Goal: Communication & Community: Answer question/provide support

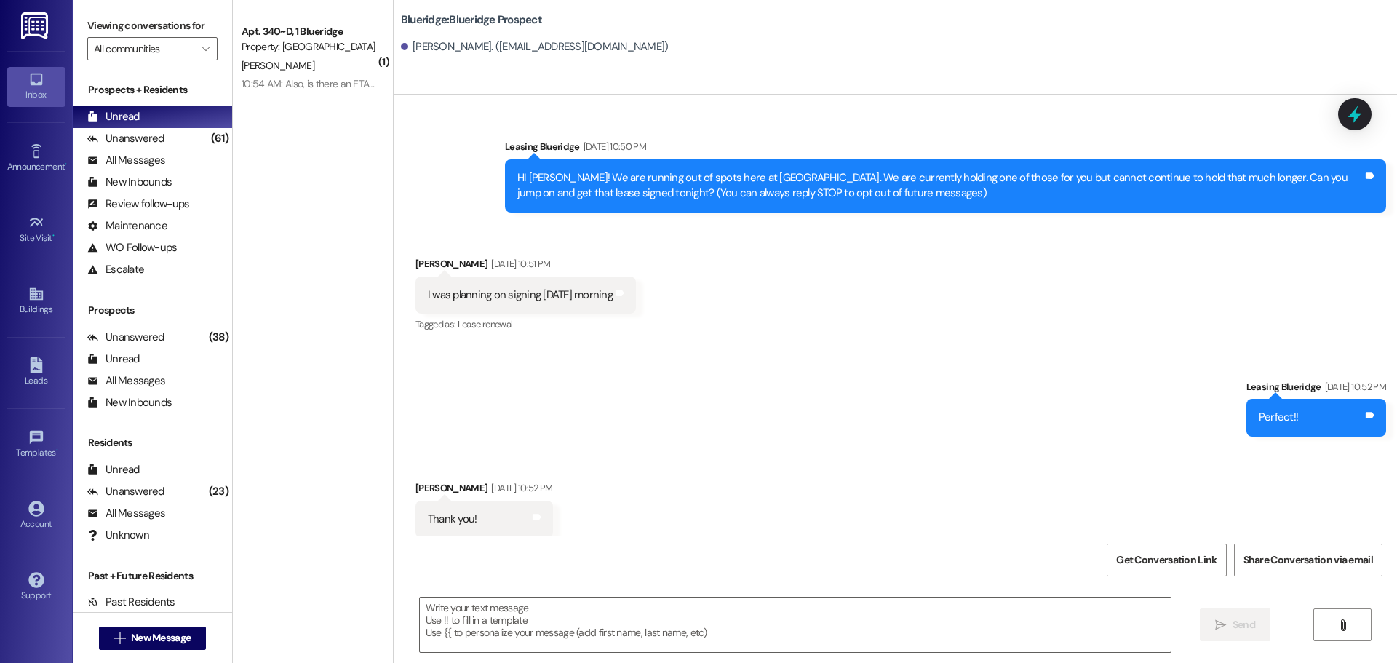
scroll to position [1059, 0]
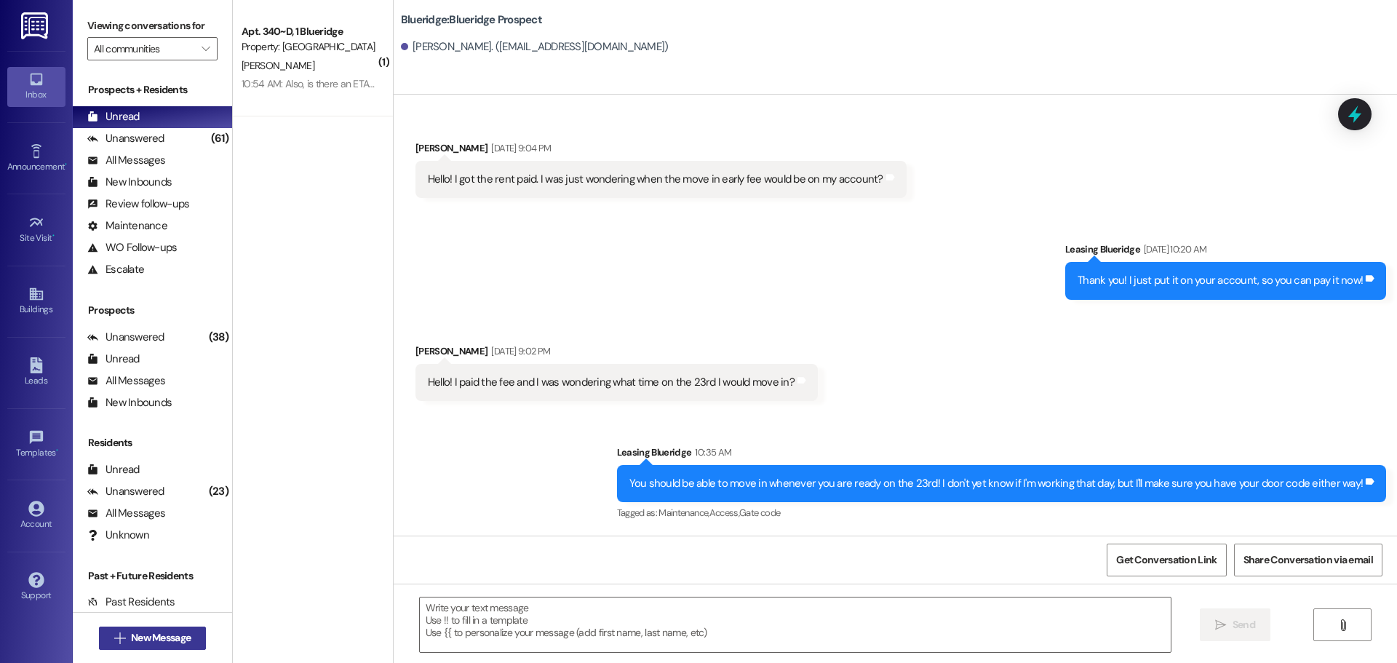
click at [179, 645] on span "New Message" at bounding box center [161, 637] width 60 height 15
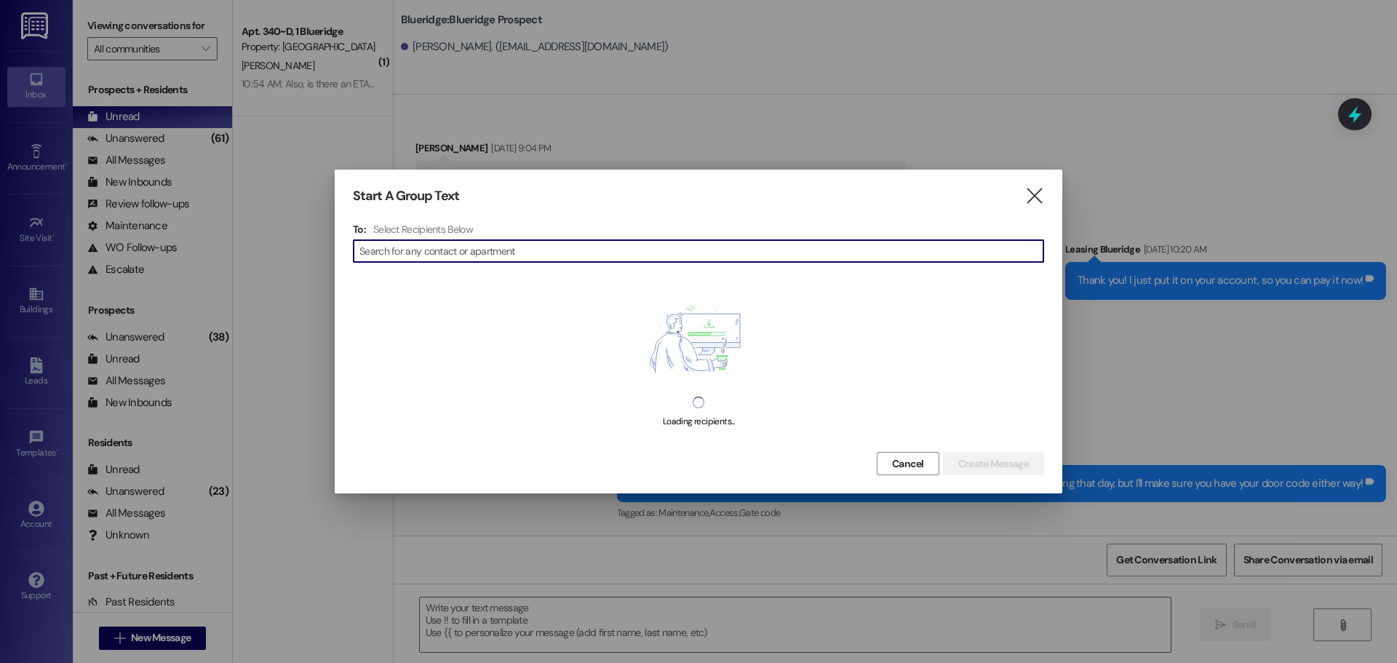
type input "r"
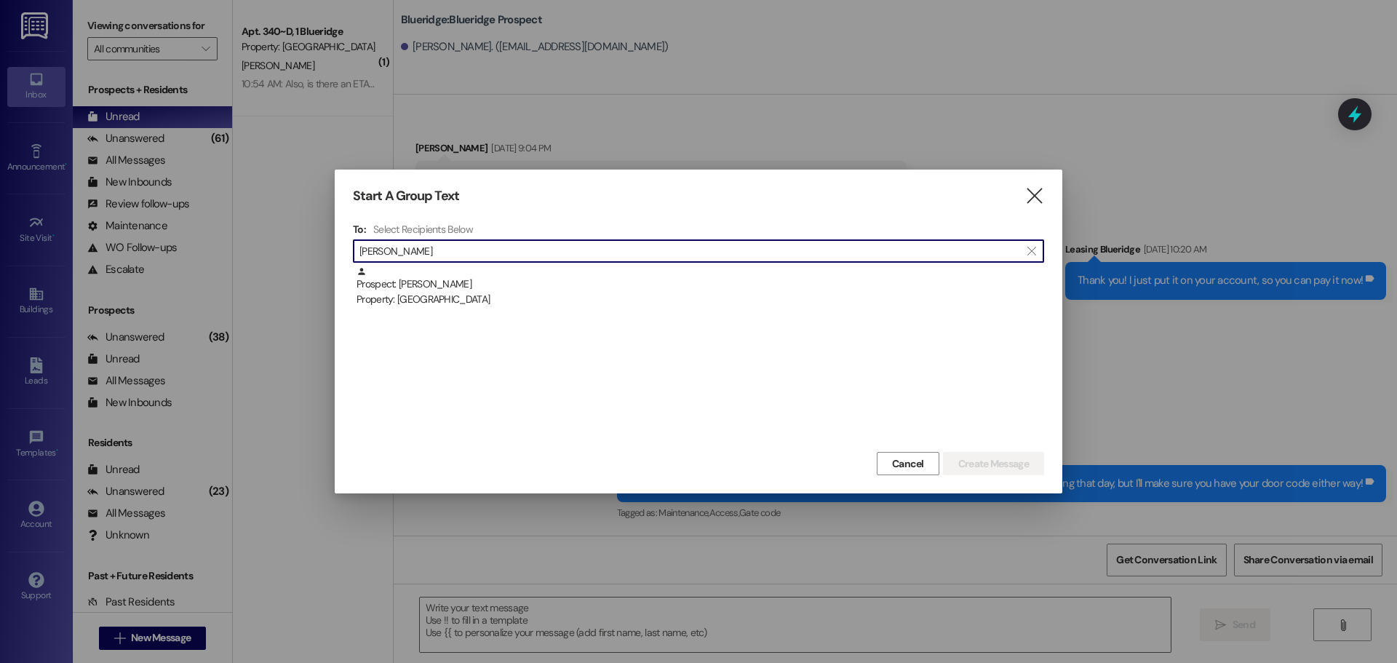
type input "[PERSON_NAME]"
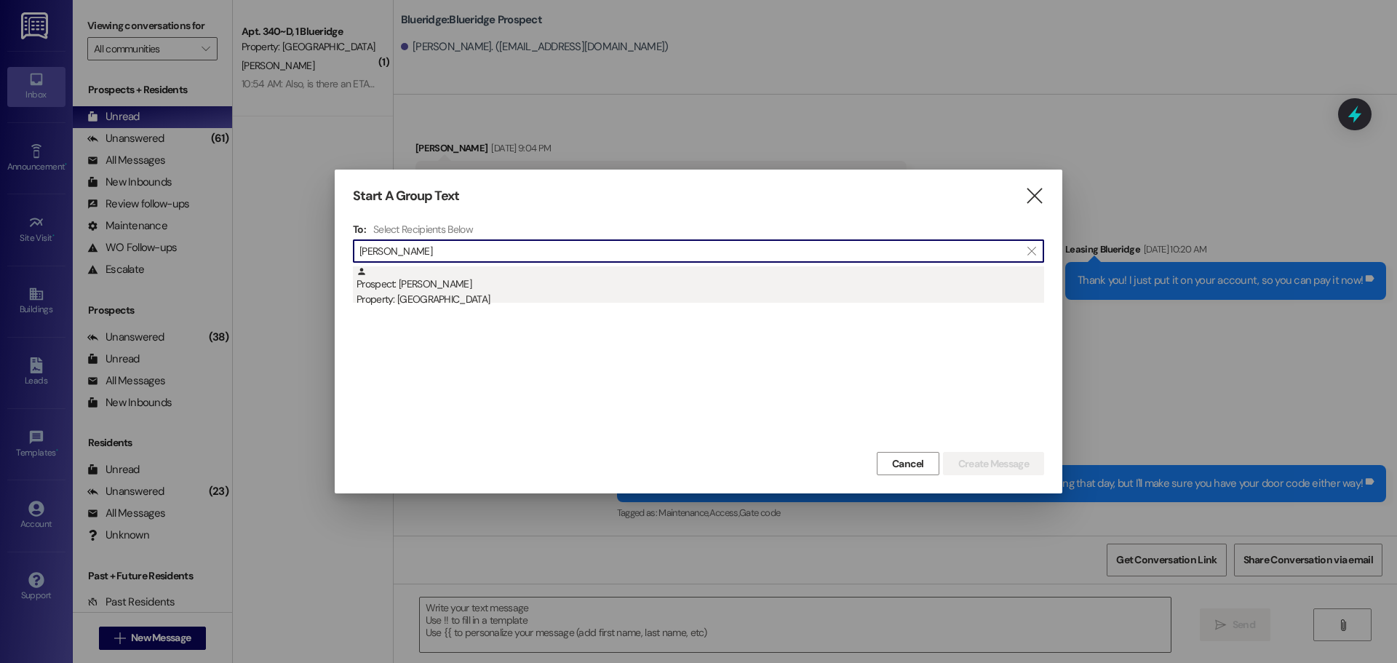
click at [557, 303] on div "Property: [GEOGRAPHIC_DATA]" at bounding box center [701, 299] width 688 height 15
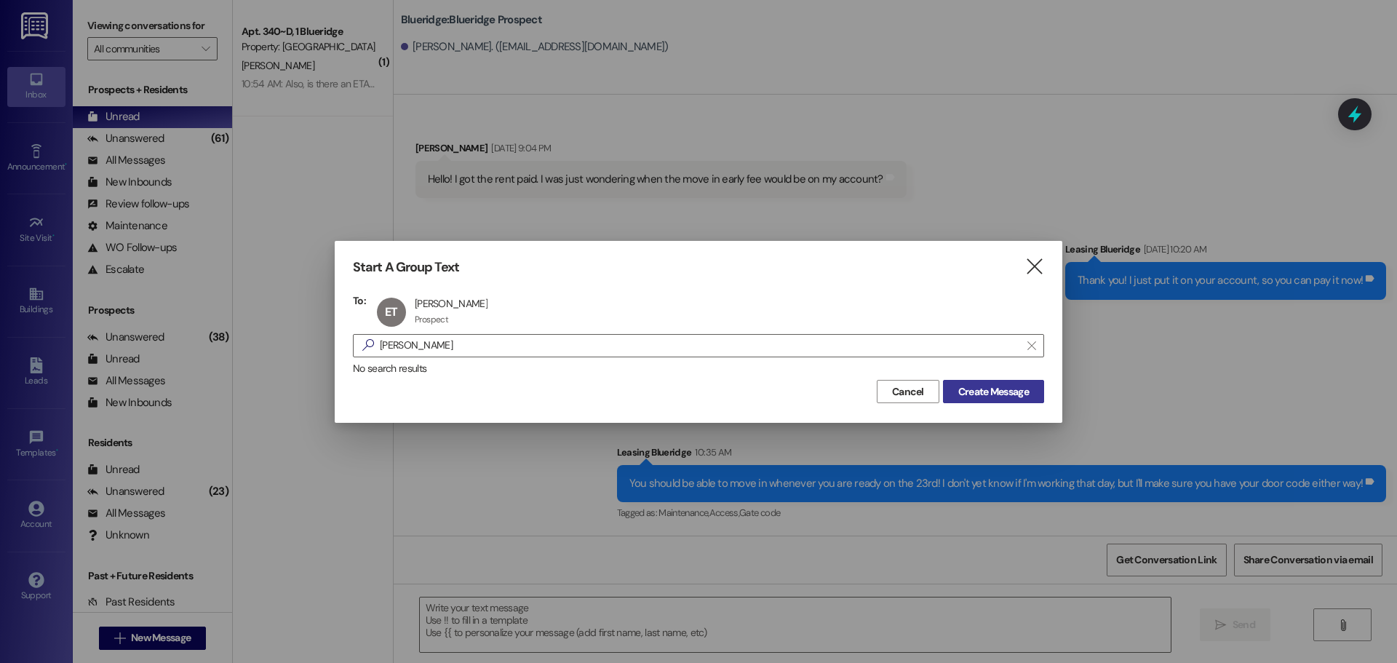
click at [958, 383] on button "Create Message" at bounding box center [993, 391] width 101 height 23
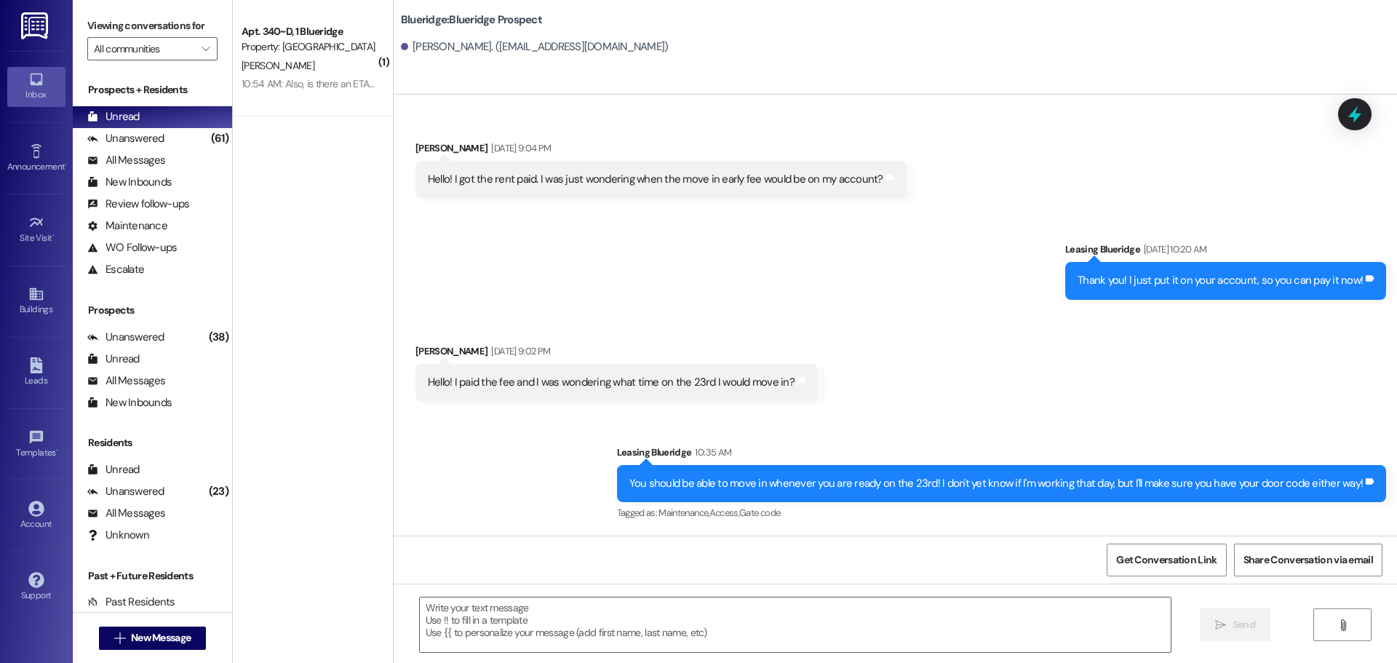
scroll to position [0, 0]
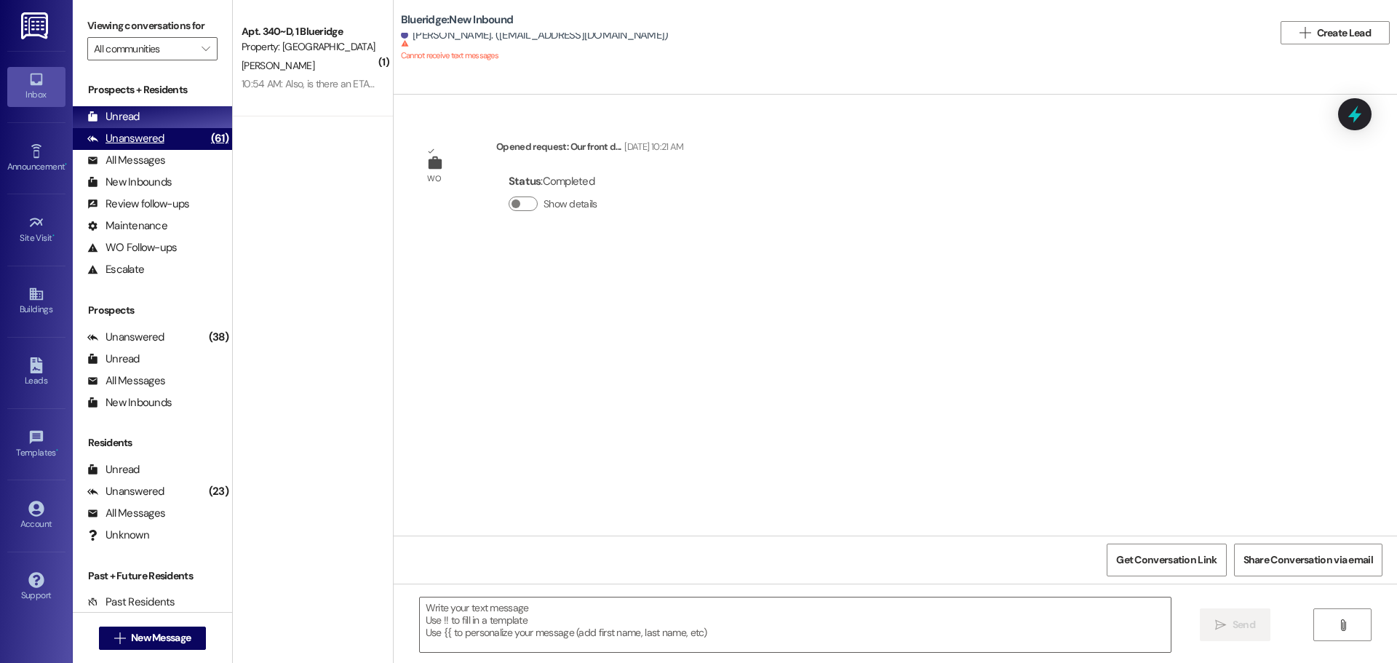
click at [180, 140] on div "Unanswered (61)" at bounding box center [152, 139] width 159 height 22
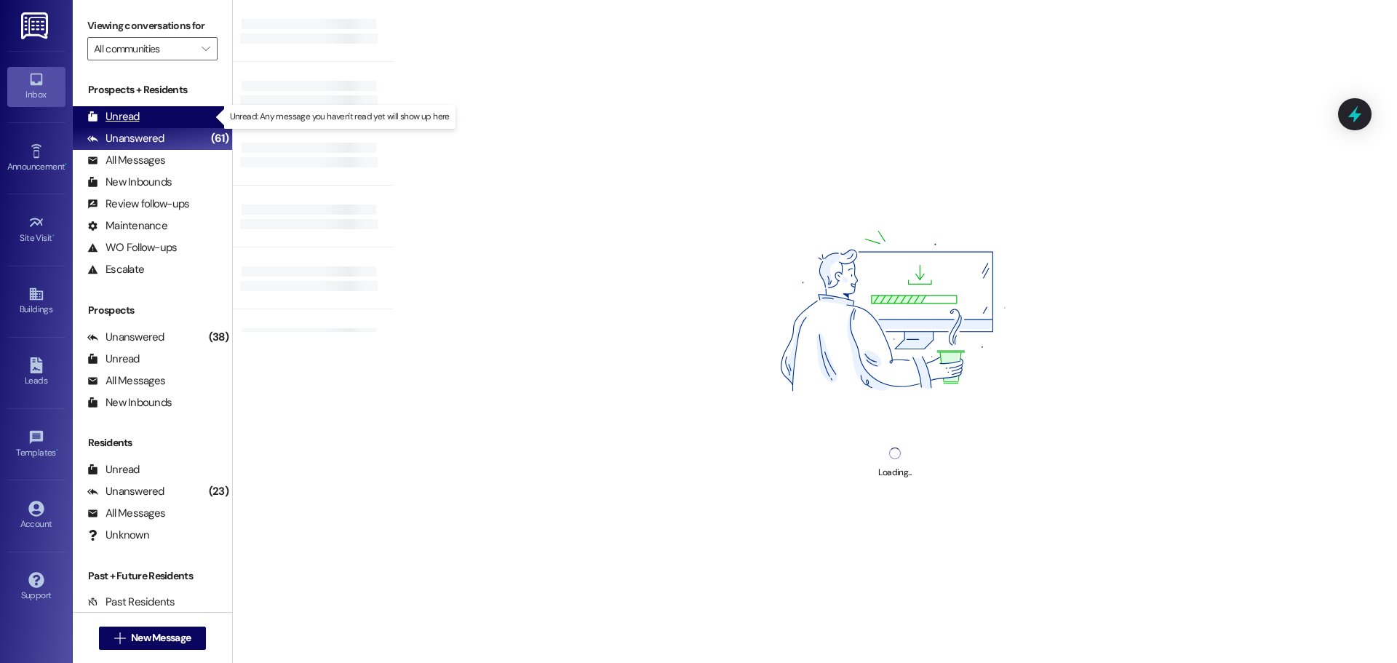
click at [194, 114] on div "Unread (0)" at bounding box center [152, 117] width 159 height 22
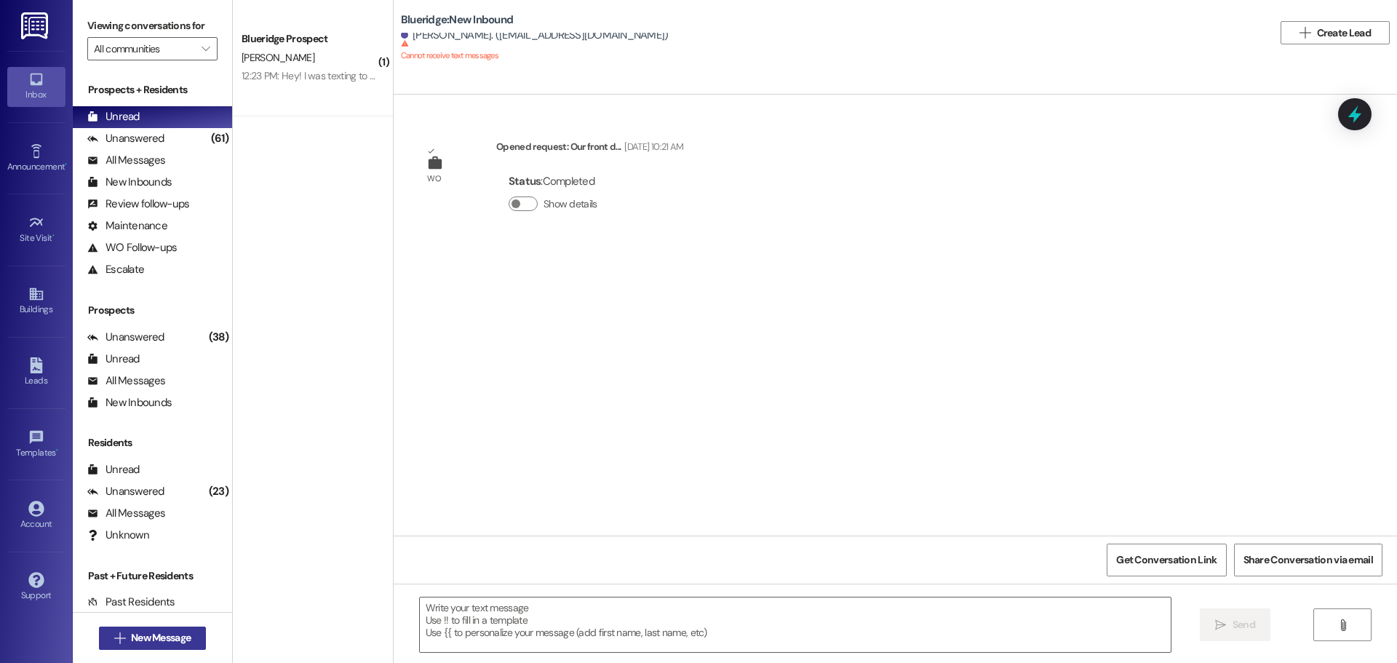
click at [193, 644] on button " New Message" at bounding box center [153, 637] width 108 height 23
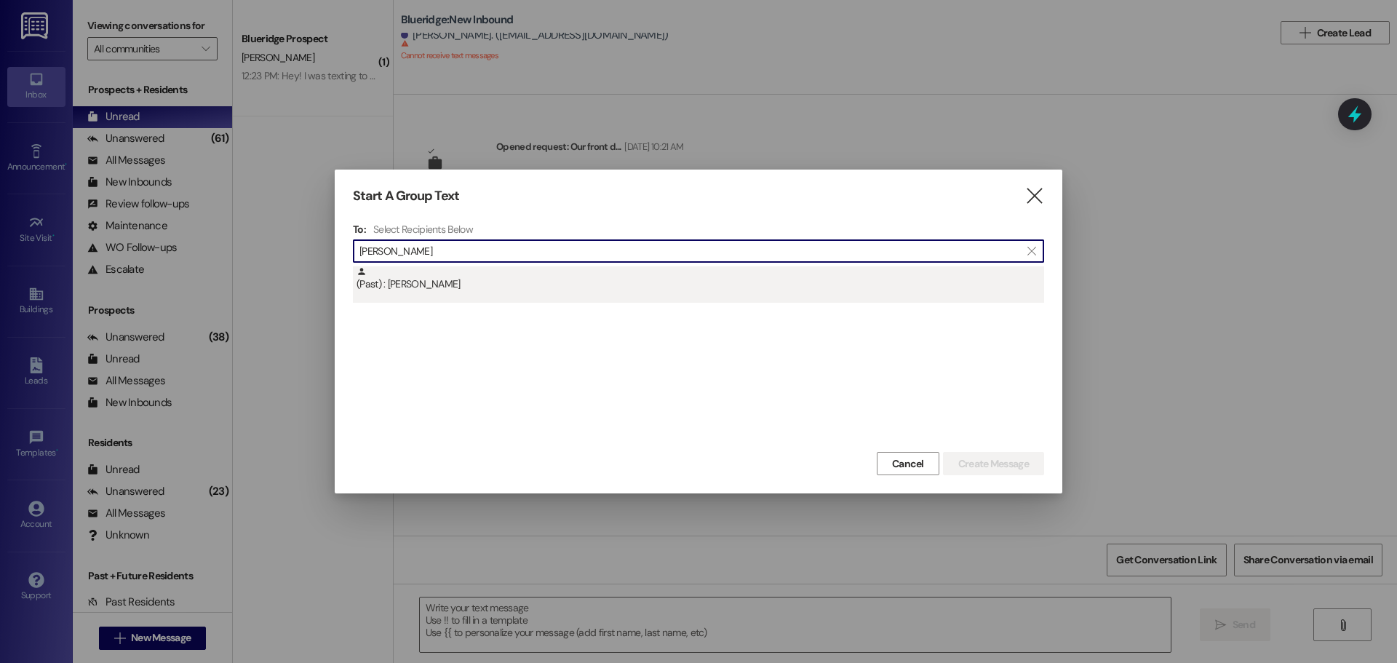
type input "[PERSON_NAME]"
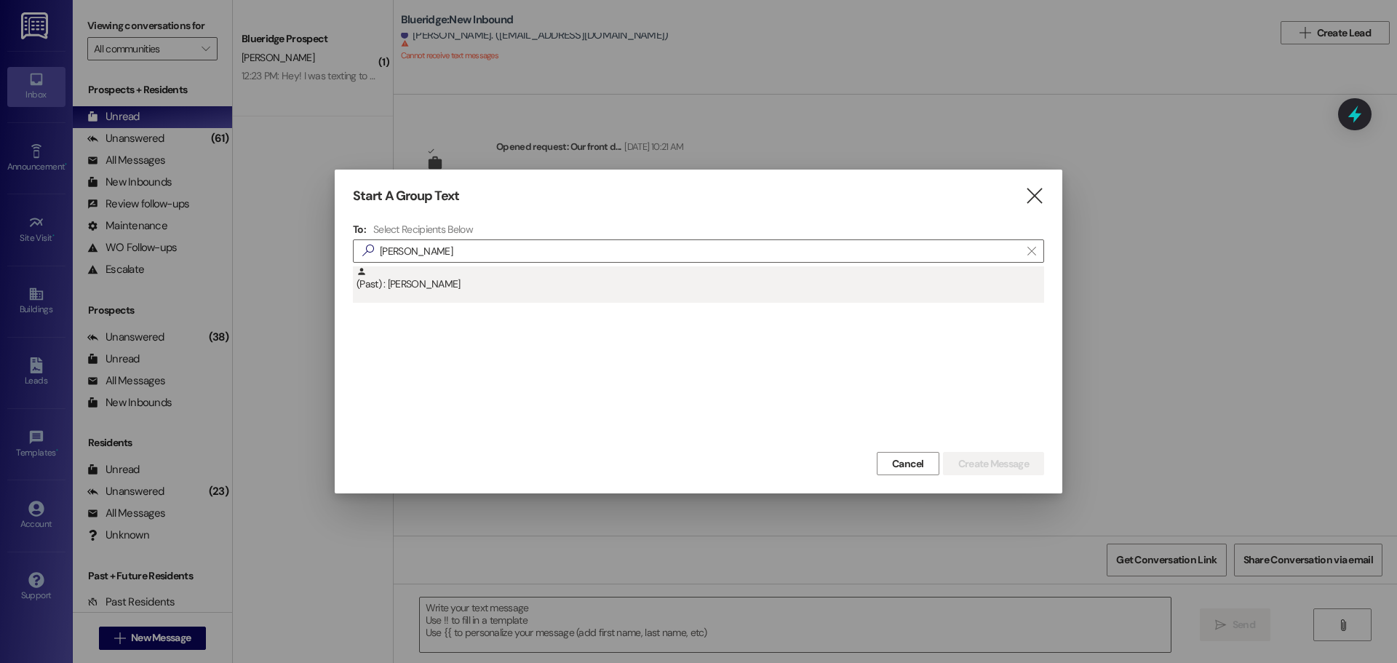
click at [568, 290] on div "(Past) : [PERSON_NAME]" at bounding box center [701, 278] width 688 height 25
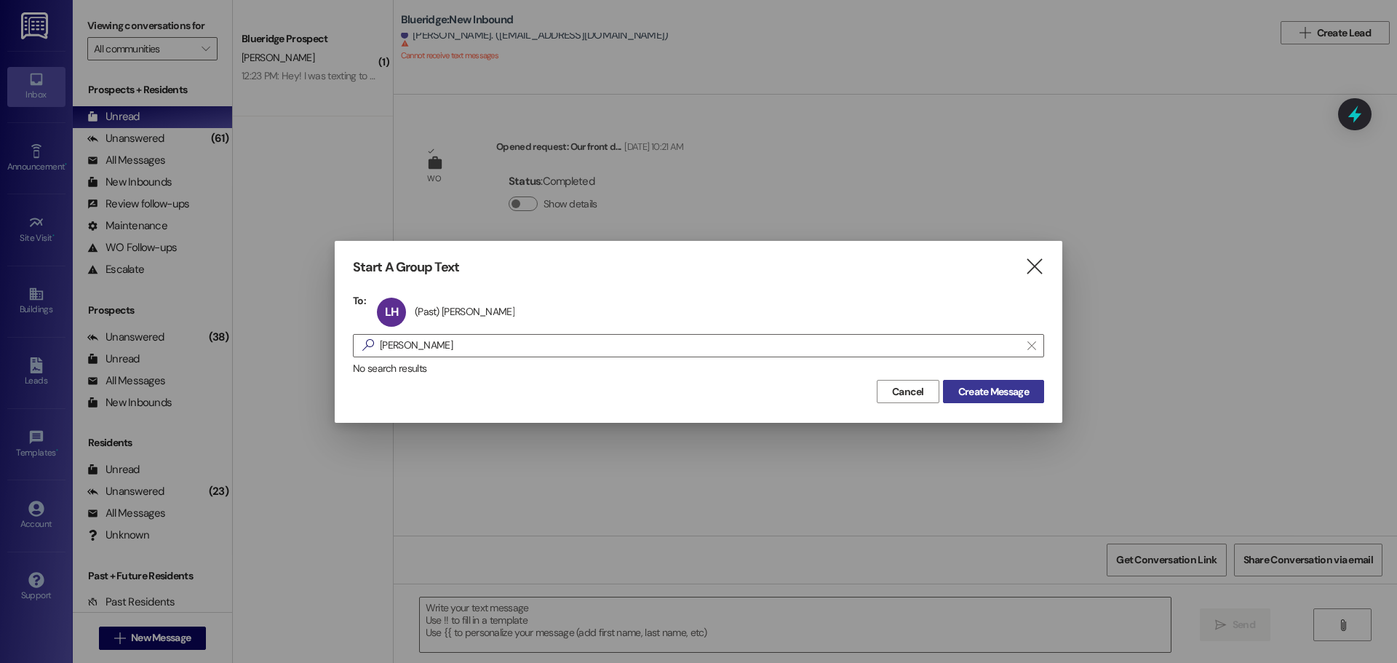
click at [970, 388] on span "Create Message" at bounding box center [993, 391] width 71 height 15
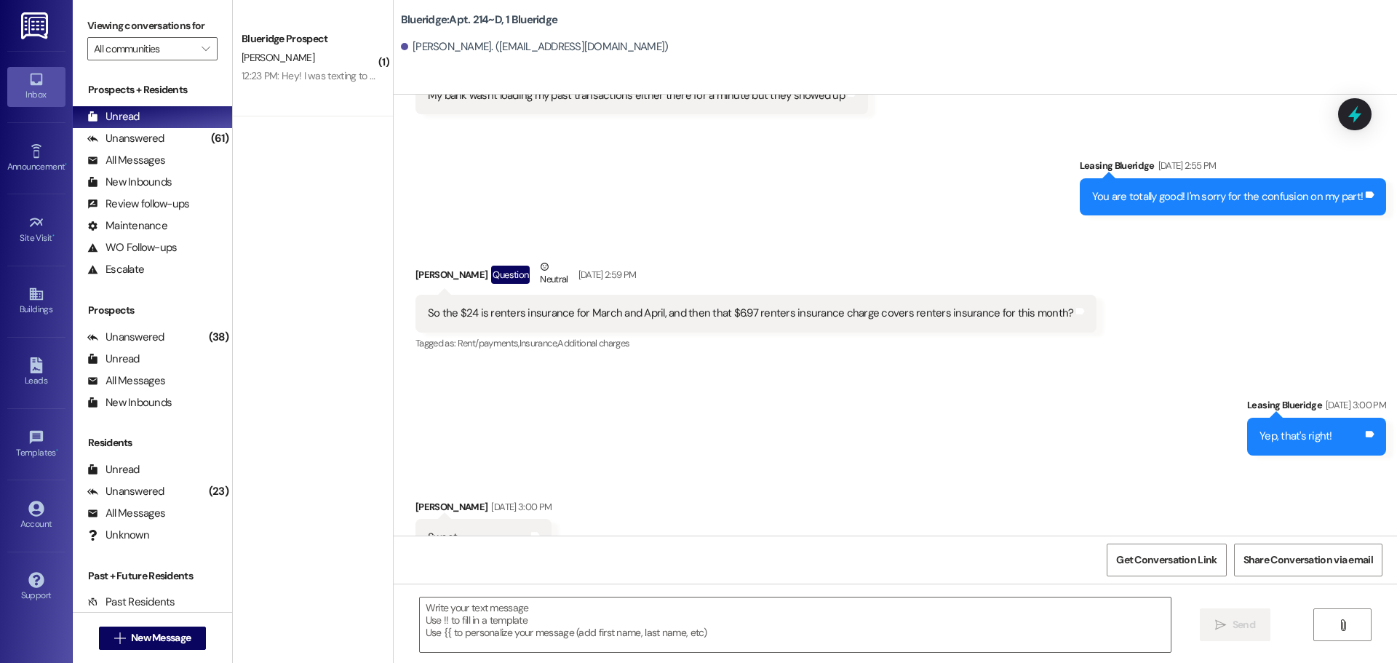
scroll to position [36811, 0]
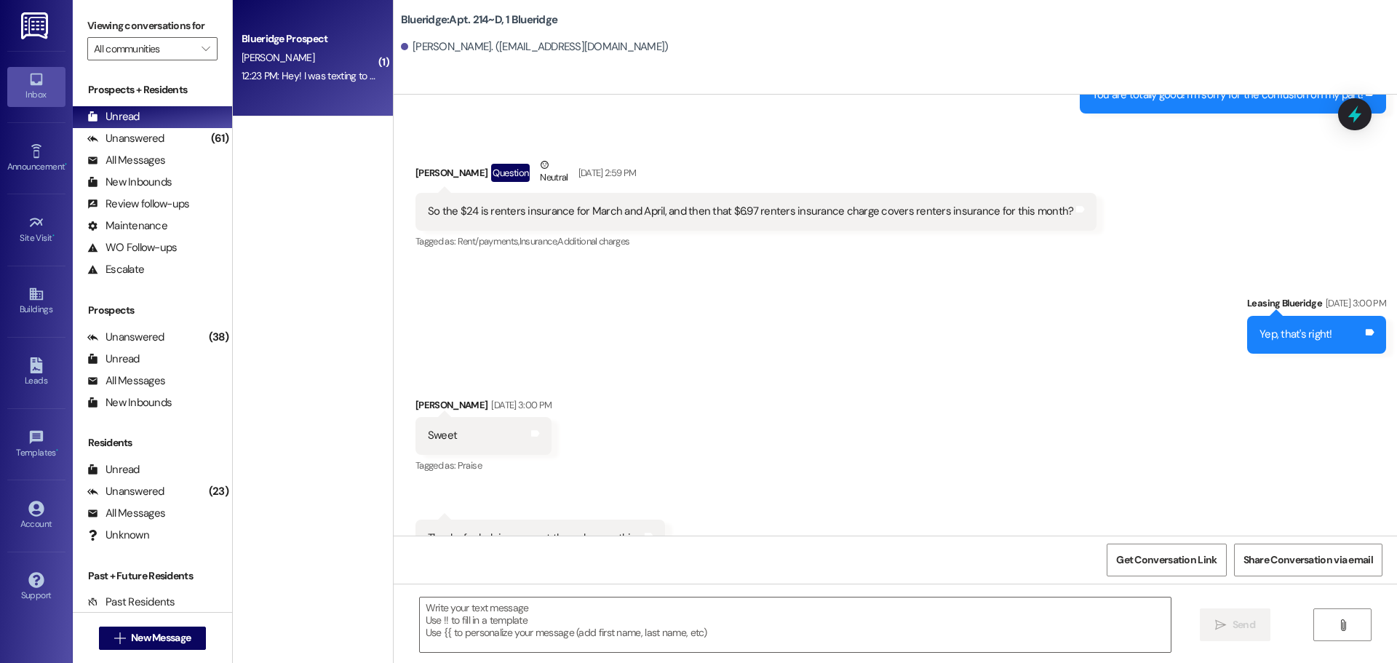
click at [334, 56] on div "[PERSON_NAME]" at bounding box center [309, 58] width 138 height 18
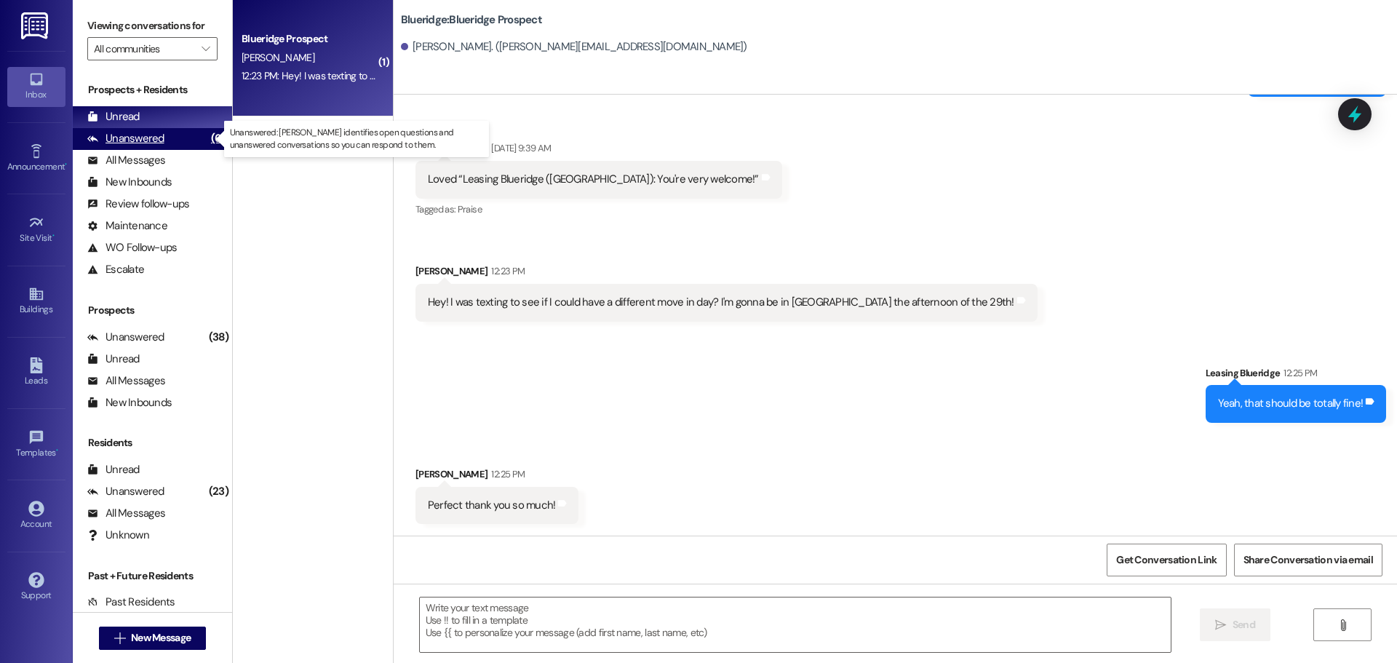
scroll to position [2691, 0]
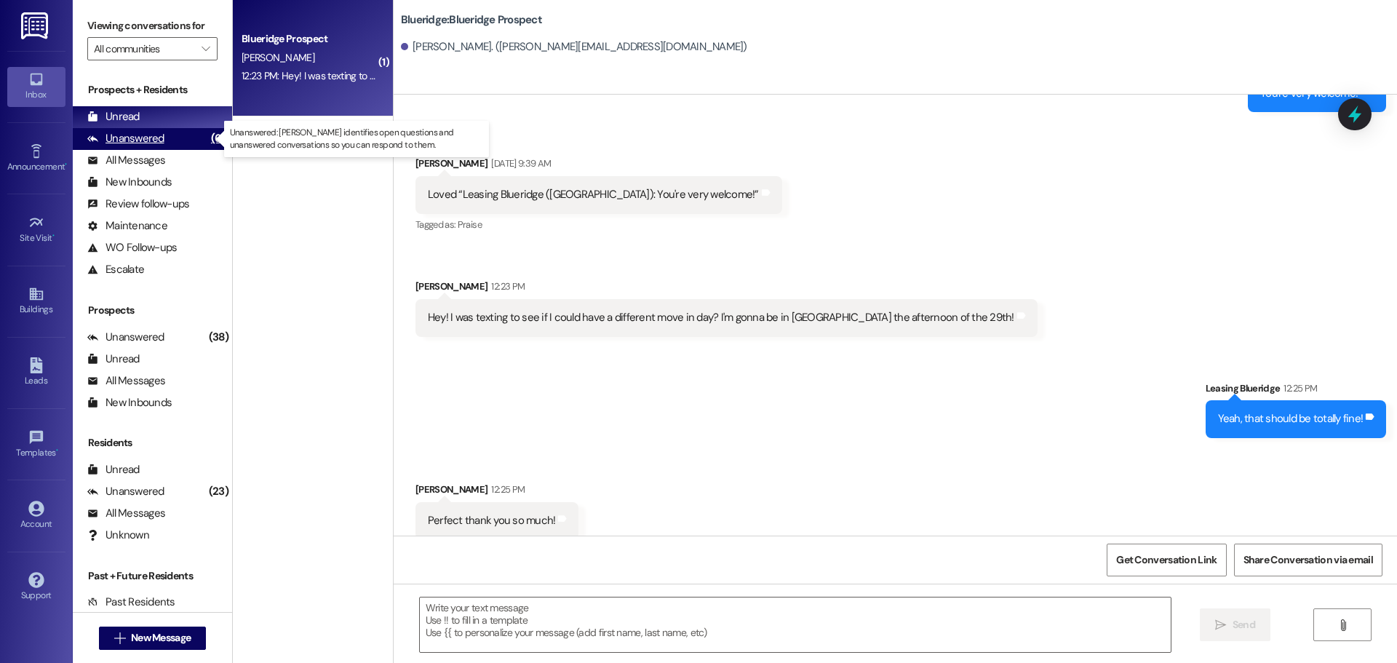
click at [162, 137] on div "Unanswered" at bounding box center [125, 138] width 77 height 15
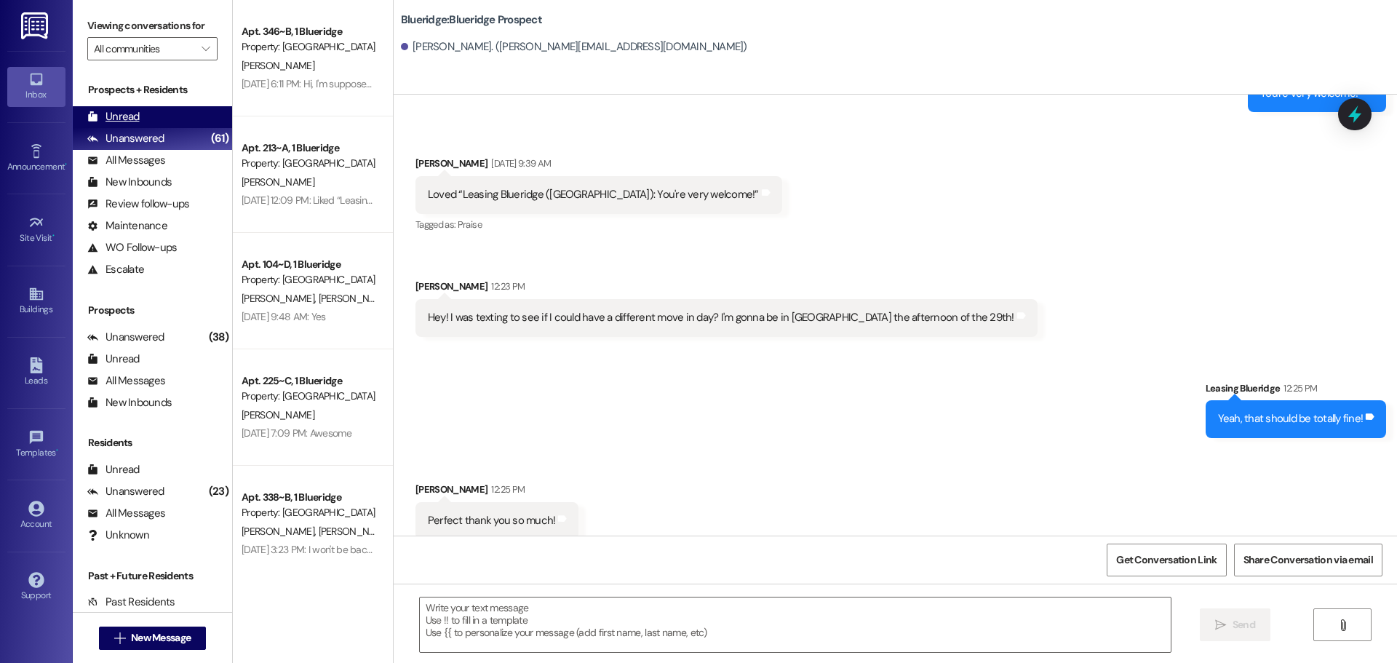
click at [160, 108] on div "Unread (0)" at bounding box center [152, 117] width 159 height 22
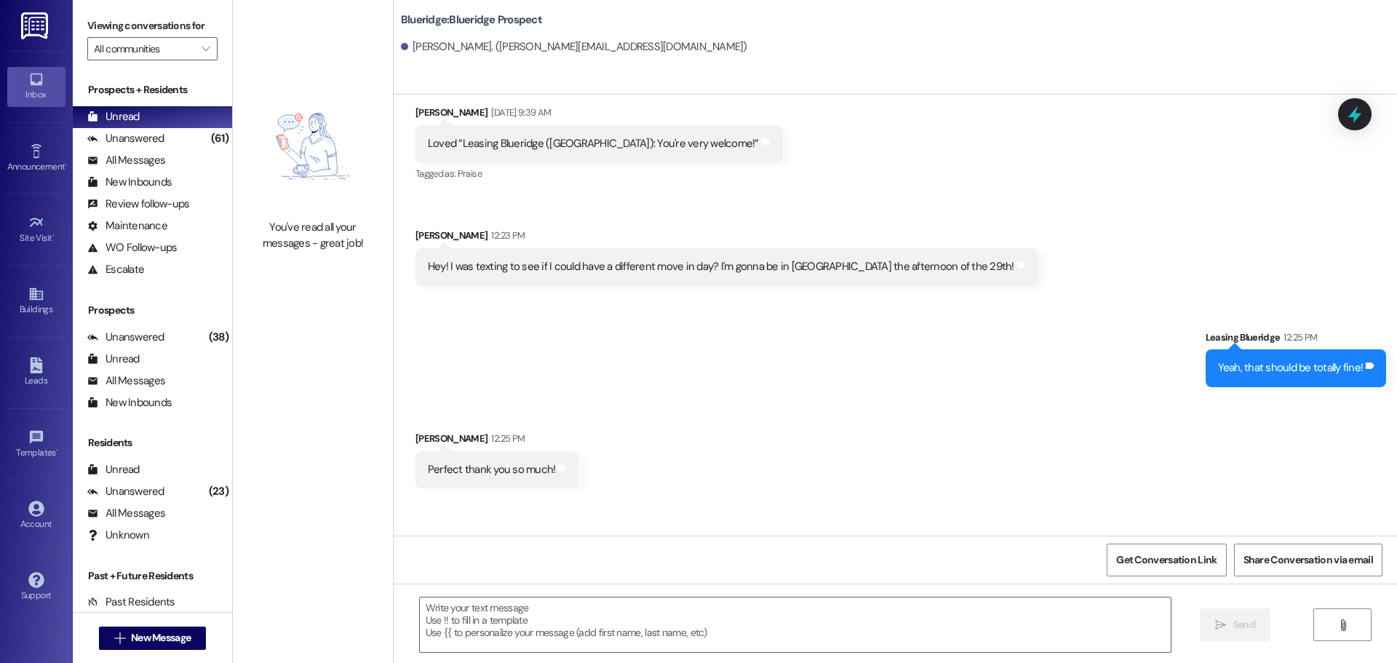
scroll to position [2792, 0]
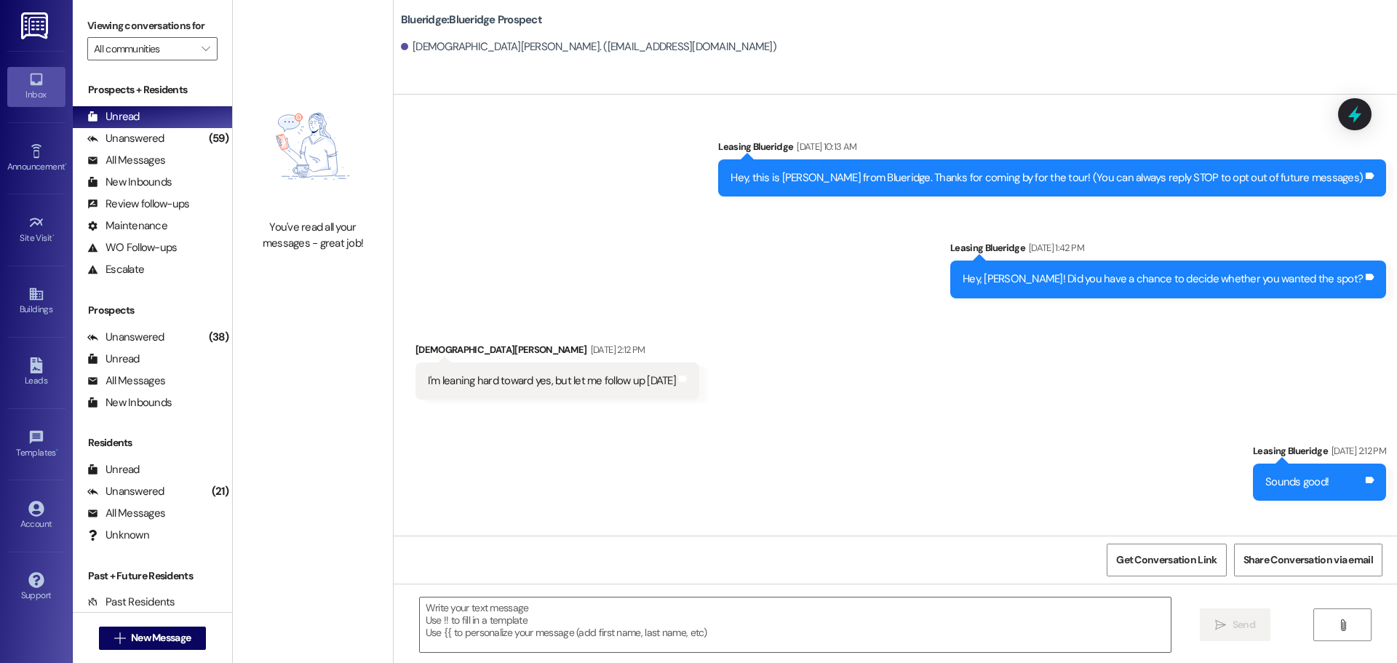
scroll to position [3393, 0]
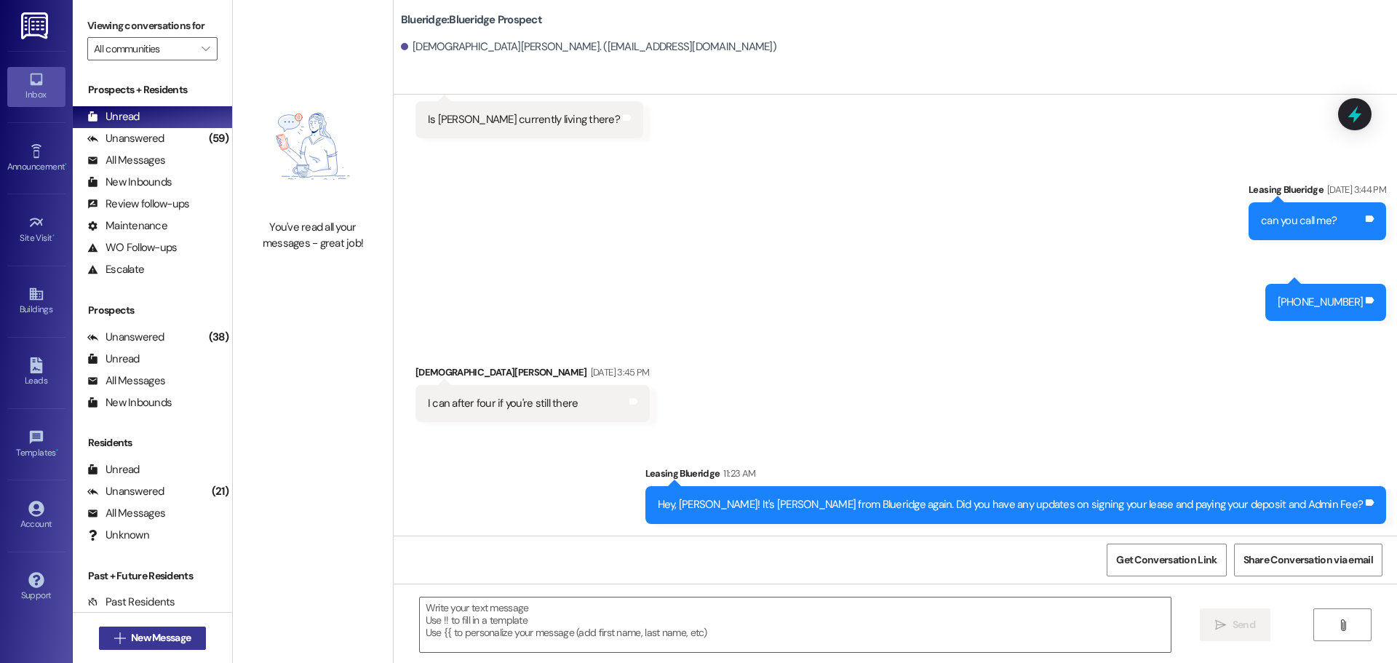
click at [184, 635] on span "New Message" at bounding box center [161, 637] width 60 height 15
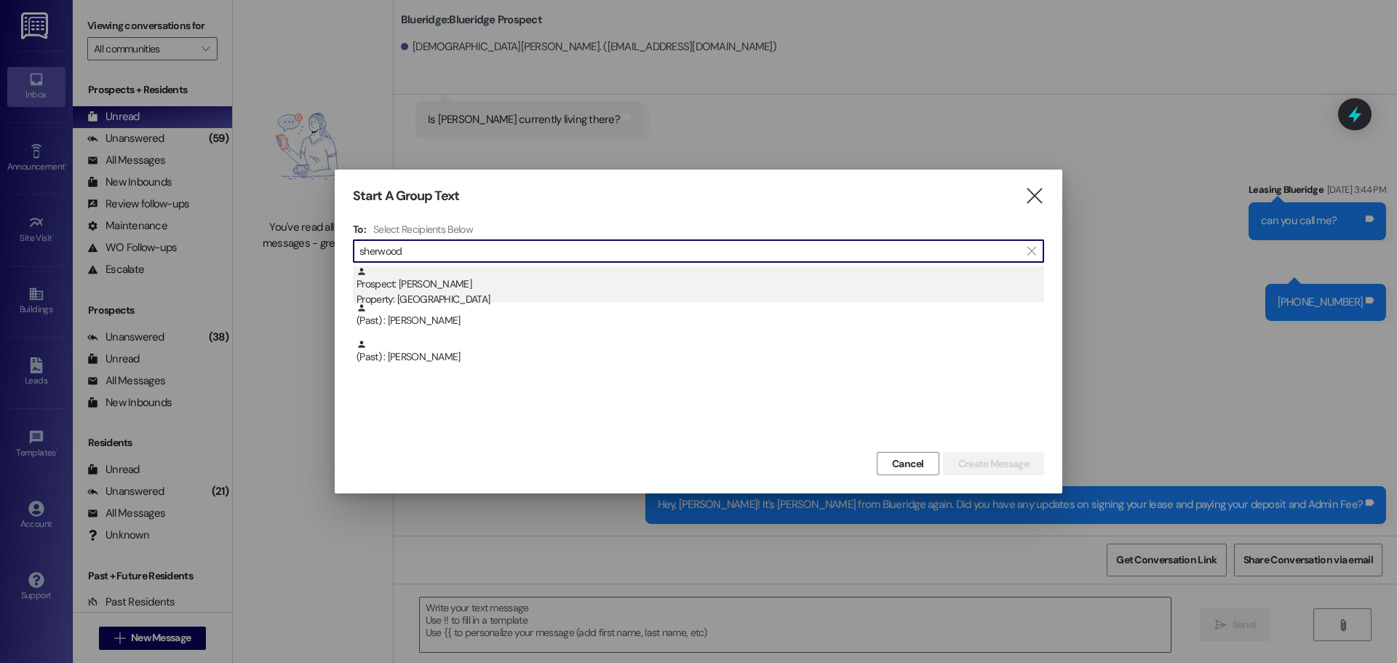
type input "sherwood"
click at [557, 287] on div "Prospect: Tanner Sherwood Property: Blueridge" at bounding box center [701, 286] width 688 height 41
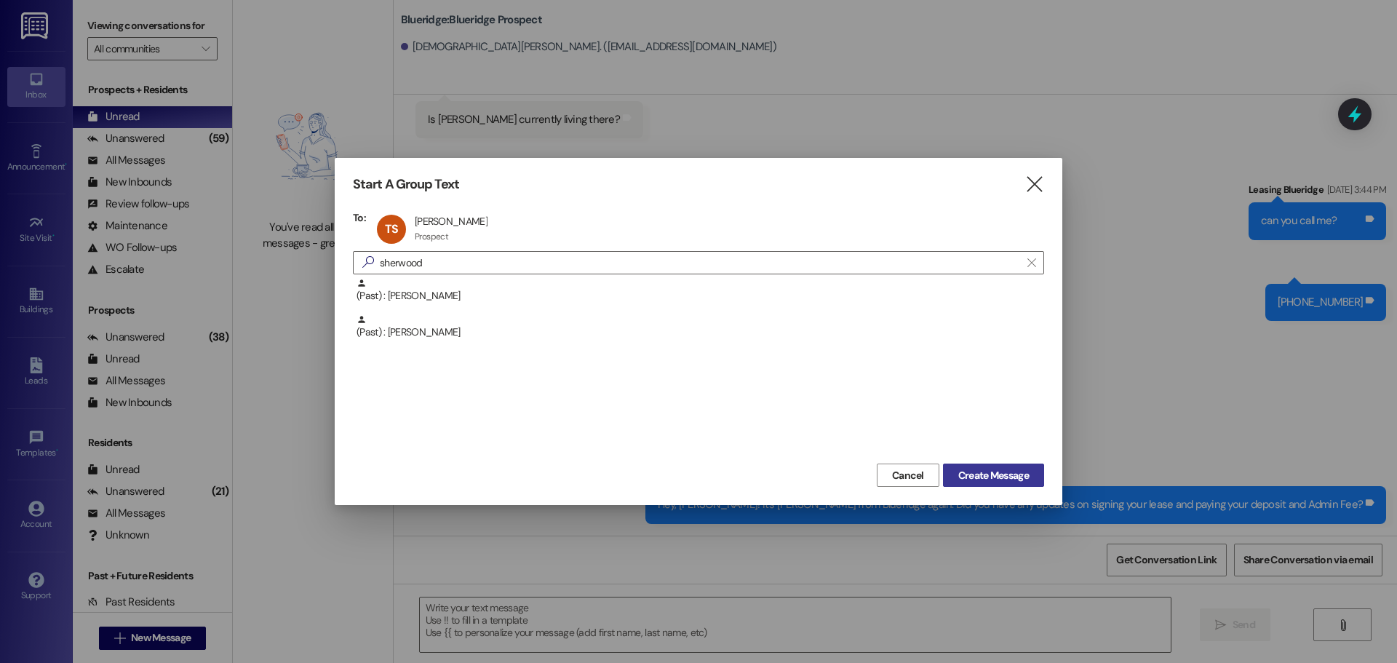
click at [1029, 482] on span "Create Message" at bounding box center [993, 475] width 76 height 15
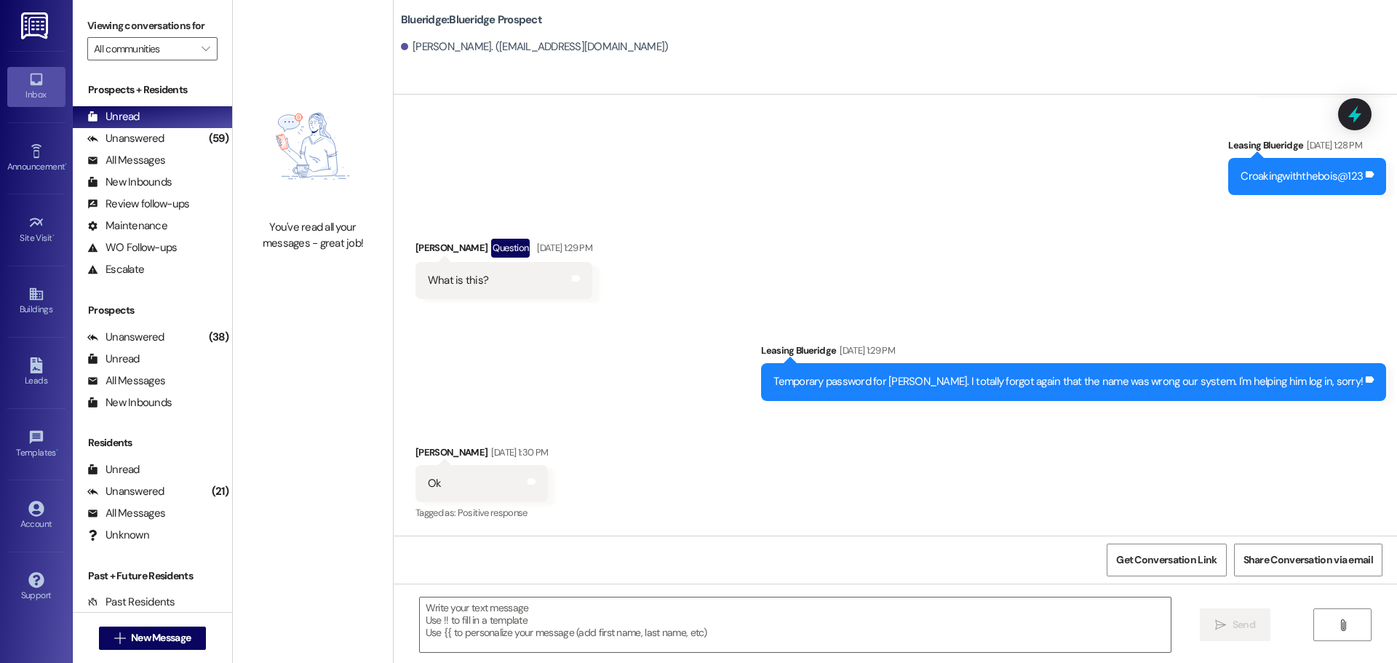
scroll to position [1216, 0]
click at [811, 616] on textarea at bounding box center [795, 624] width 751 height 55
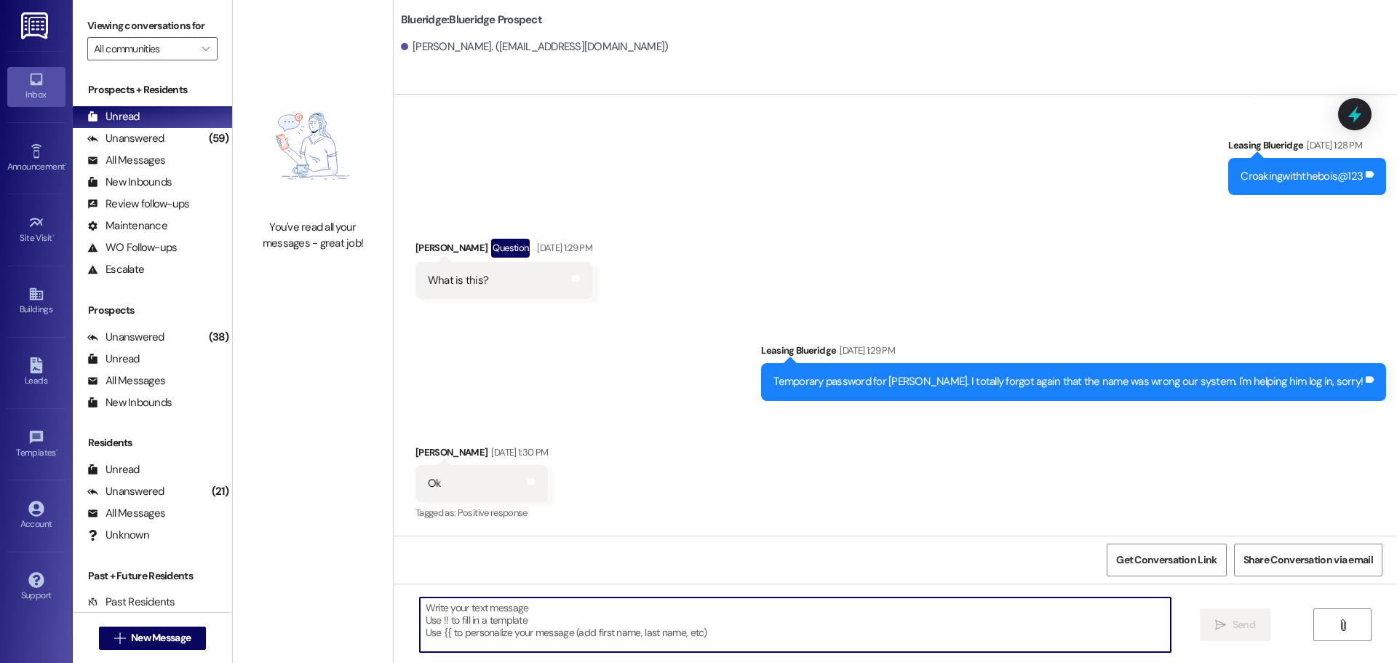
paste textarea "The most private way to make payments is to go to the 'Manage Wallet' option un…"
type textarea "The most private way to make payments is to go to the 'Manage Wallet' option un…"
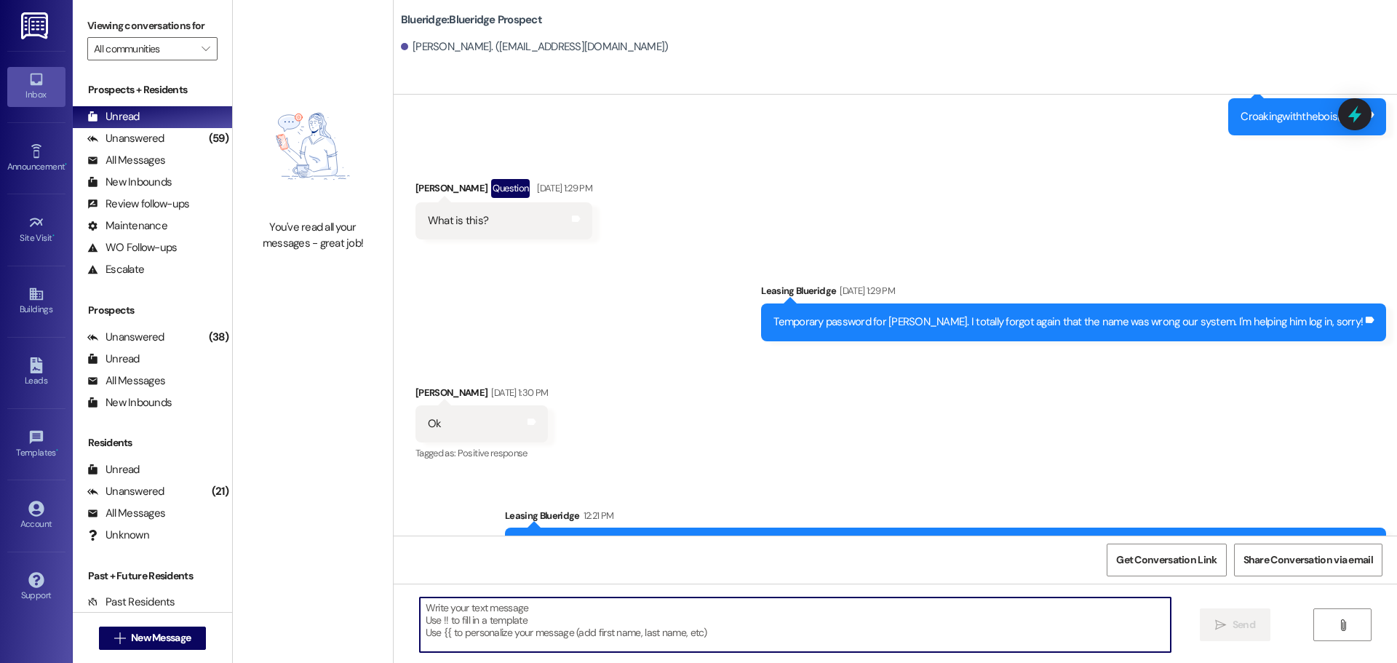
scroll to position [1332, 0]
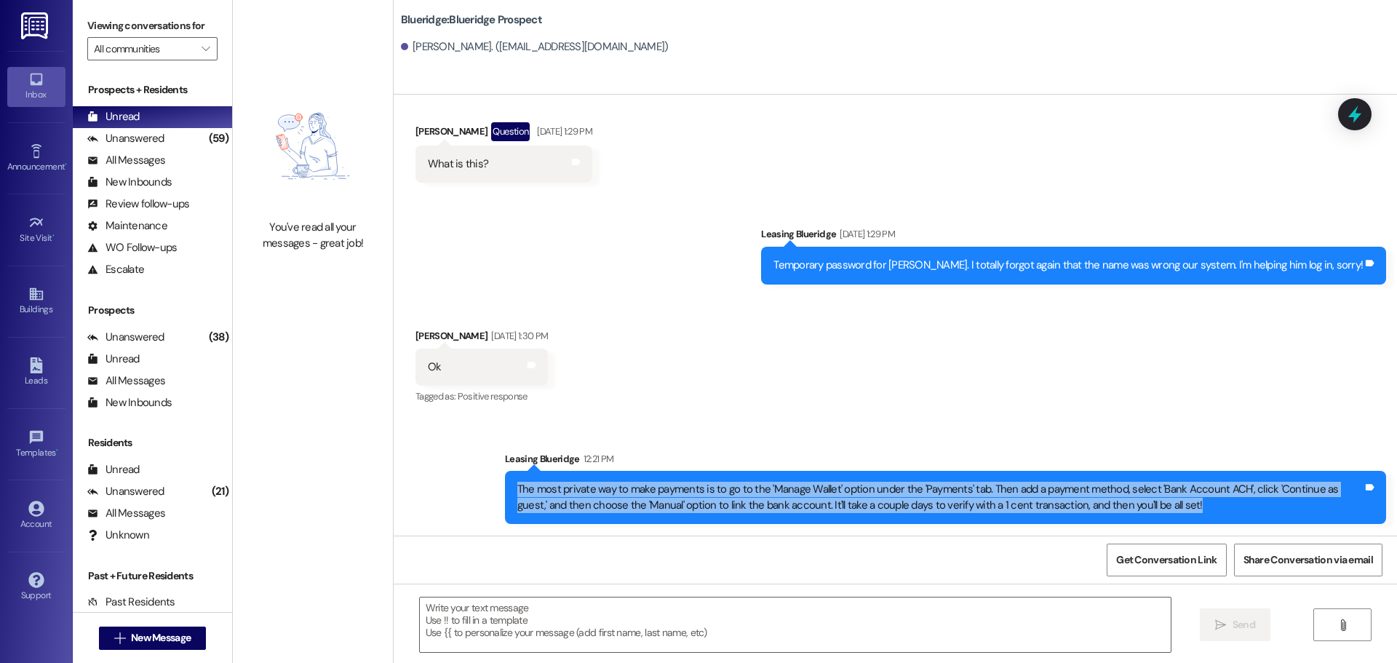
drag, startPoint x: 508, startPoint y: 488, endPoint x: 1155, endPoint y: 507, distance: 647.2
click at [1155, 507] on div "The most private way to make payments is to go to the 'Manage Wallet' option un…" at bounding box center [939, 497] width 845 height 31
click at [1157, 507] on div "The most private way to make payments is to go to the 'Manage Wallet' option un…" at bounding box center [939, 497] width 845 height 31
drag, startPoint x: 1159, startPoint y: 502, endPoint x: 717, endPoint y: 491, distance: 441.8
click at [717, 491] on div "The most private way to make payments is to go to the 'Manage Wallet' option un…" at bounding box center [939, 497] width 845 height 31
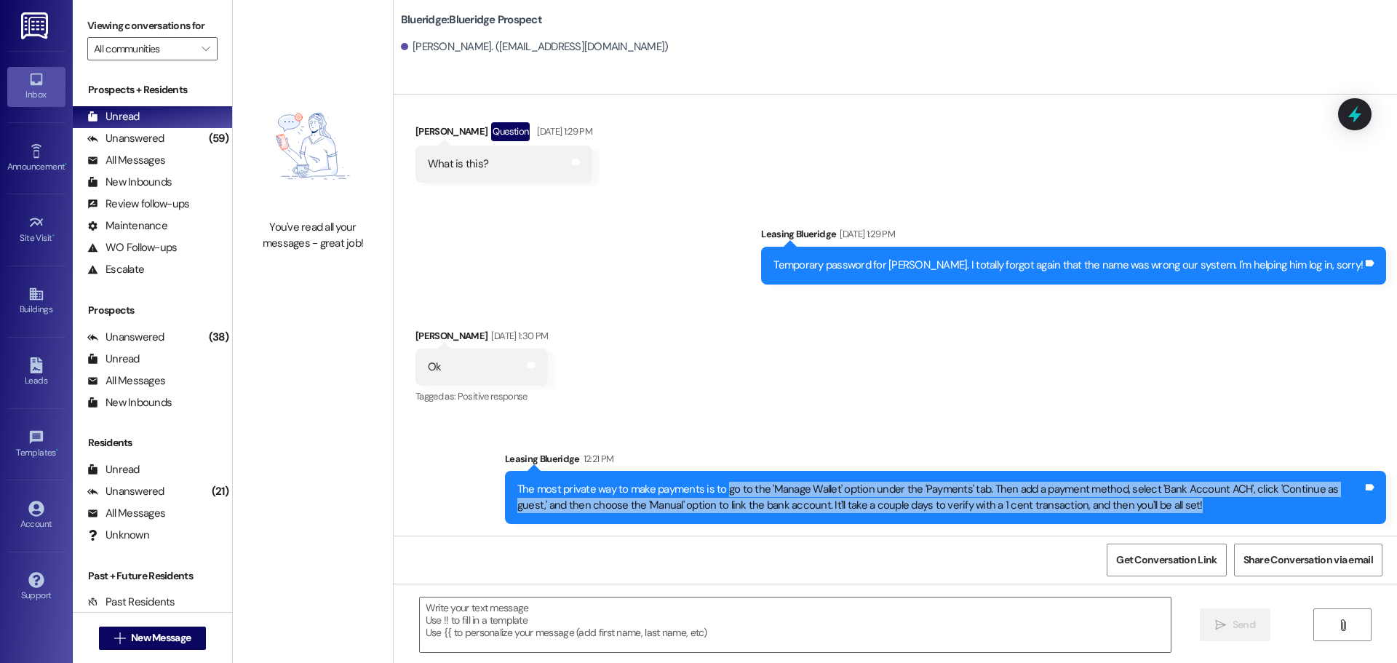
click at [747, 499] on div "The most private way to make payments is to go to the 'Manage Wallet' option un…" at bounding box center [939, 497] width 845 height 31
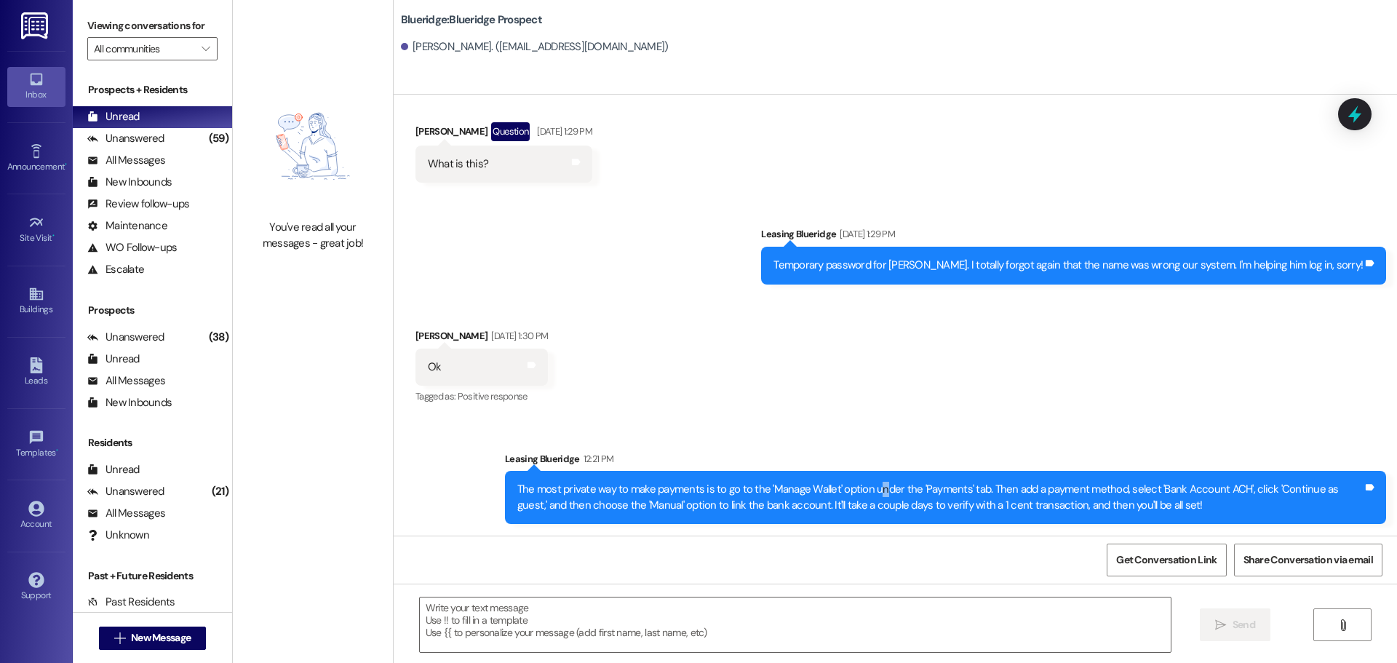
click at [871, 491] on div "The most private way to make payments is to go to the 'Manage Wallet' option un…" at bounding box center [939, 497] width 845 height 31
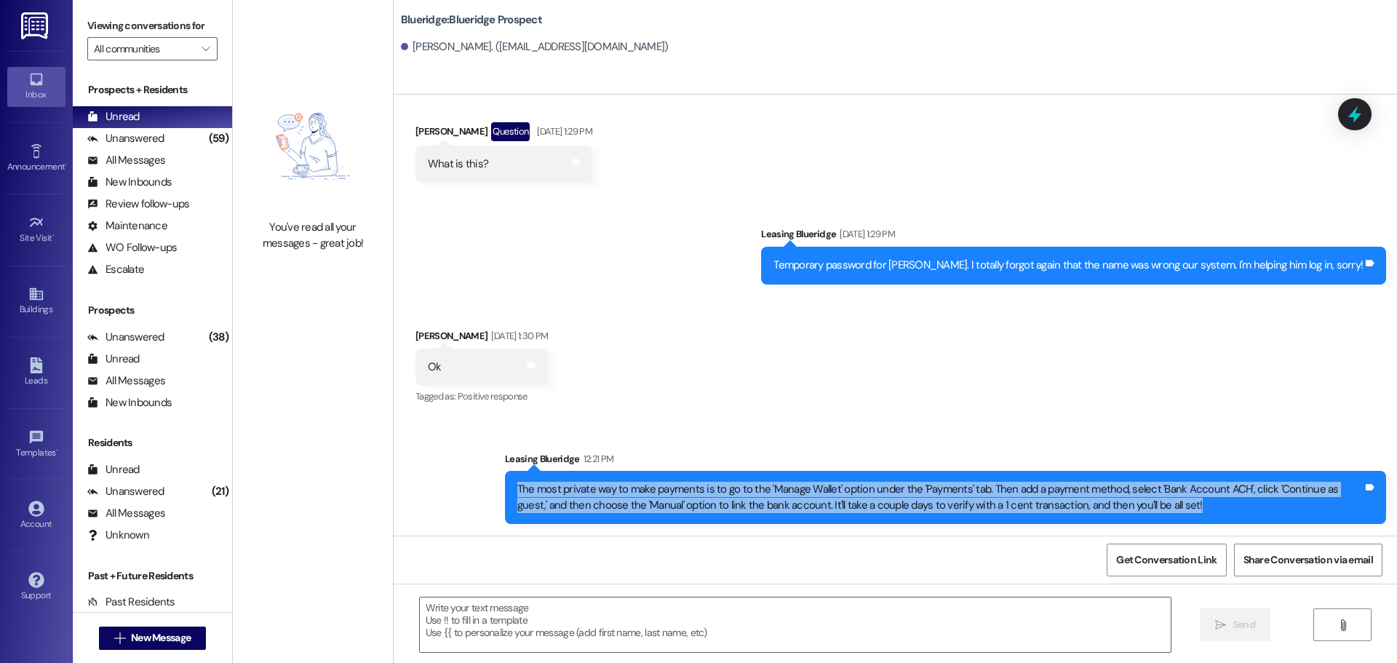
drag, startPoint x: 506, startPoint y: 486, endPoint x: 1179, endPoint y: 530, distance: 673.7
click at [1179, 530] on div "Sent via SMS Leasing Blueridge 12:21 PM The most private way to make payments i…" at bounding box center [945, 487] width 903 height 95
copy div "The most private way to make payments is to go to the 'Manage Wallet' option un…"
click at [33, 370] on icon at bounding box center [36, 365] width 16 height 16
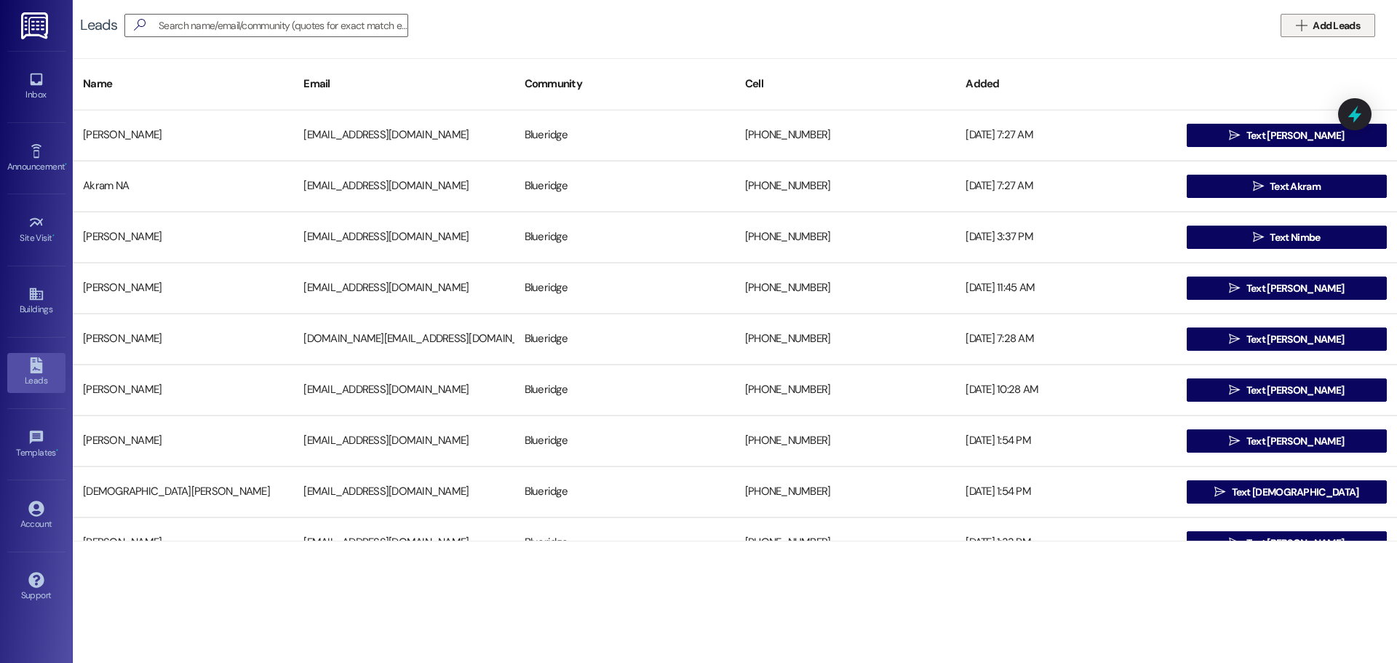
click at [1310, 23] on span "Add Leads" at bounding box center [1336, 25] width 53 height 15
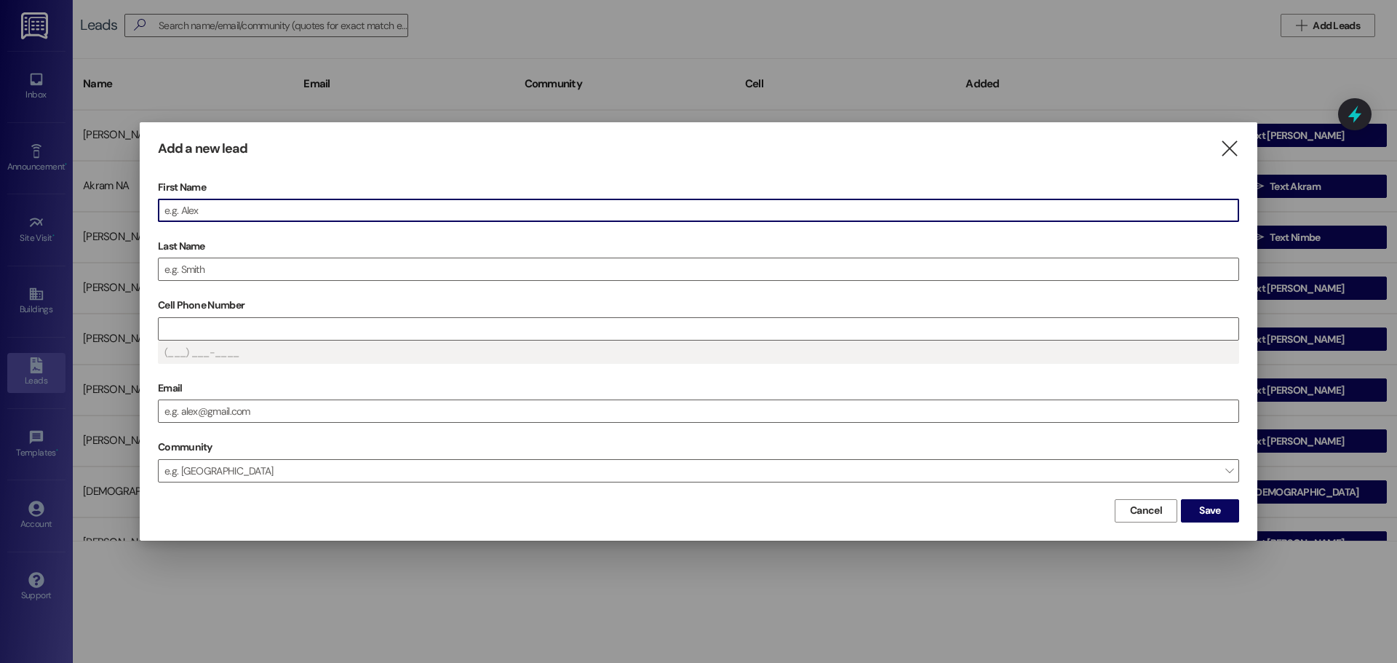
click at [630, 216] on input "First Name" at bounding box center [699, 210] width 1080 height 22
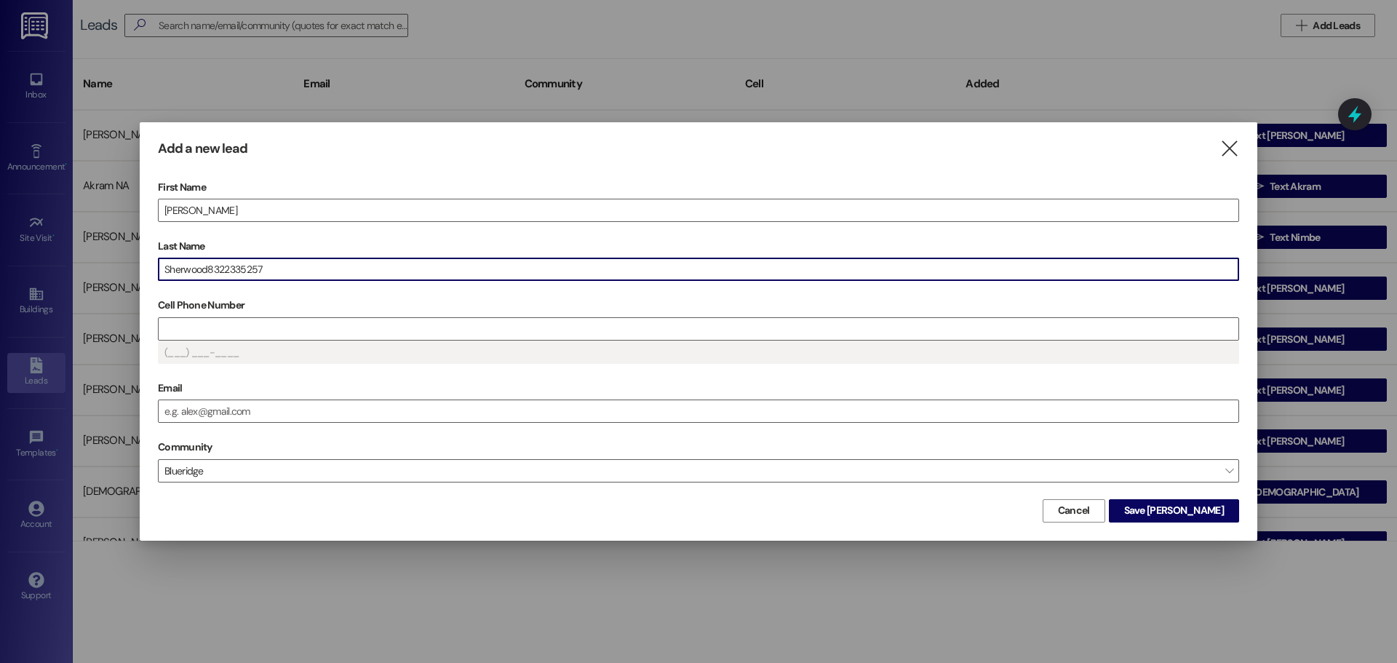
drag, startPoint x: 301, startPoint y: 272, endPoint x: 210, endPoint y: 270, distance: 91.0
click at [210, 270] on input "Sherwood8322335257" at bounding box center [699, 269] width 1080 height 22
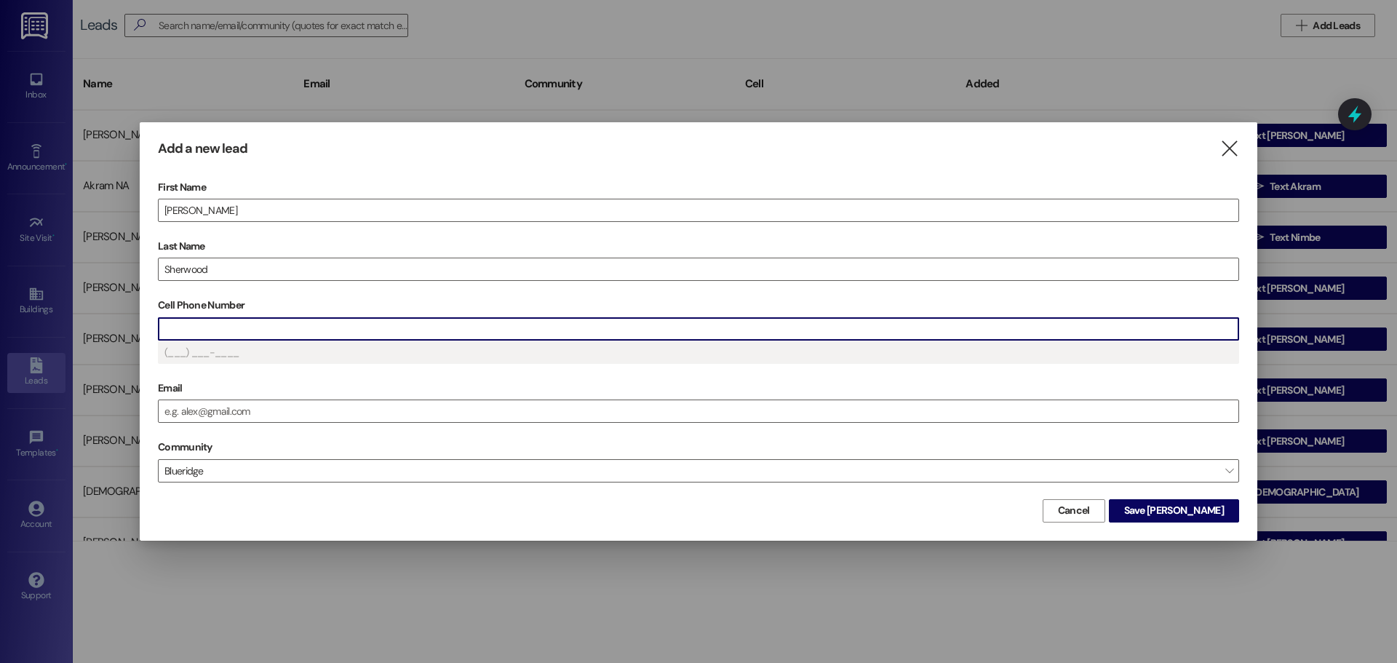
click at [260, 323] on input "Cell Phone Number" at bounding box center [699, 329] width 1080 height 22
type input "(832) ___-____"
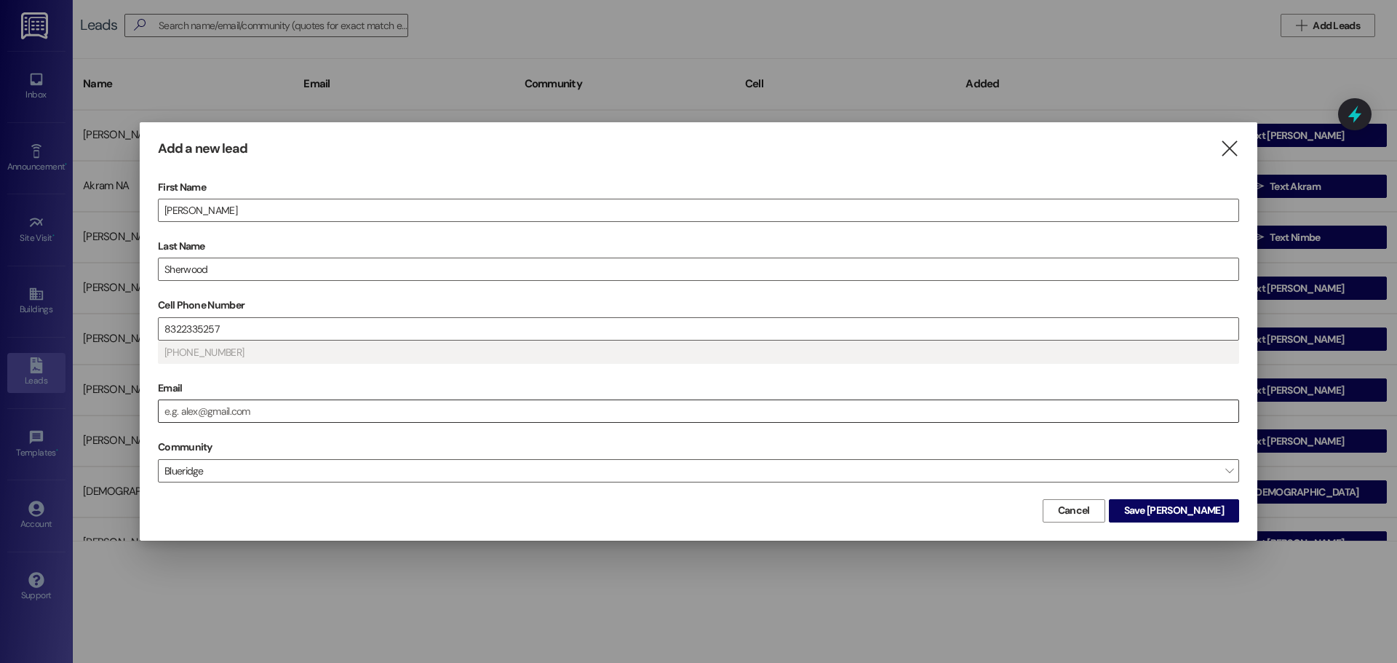
click at [250, 412] on input "Email" at bounding box center [699, 411] width 1080 height 22
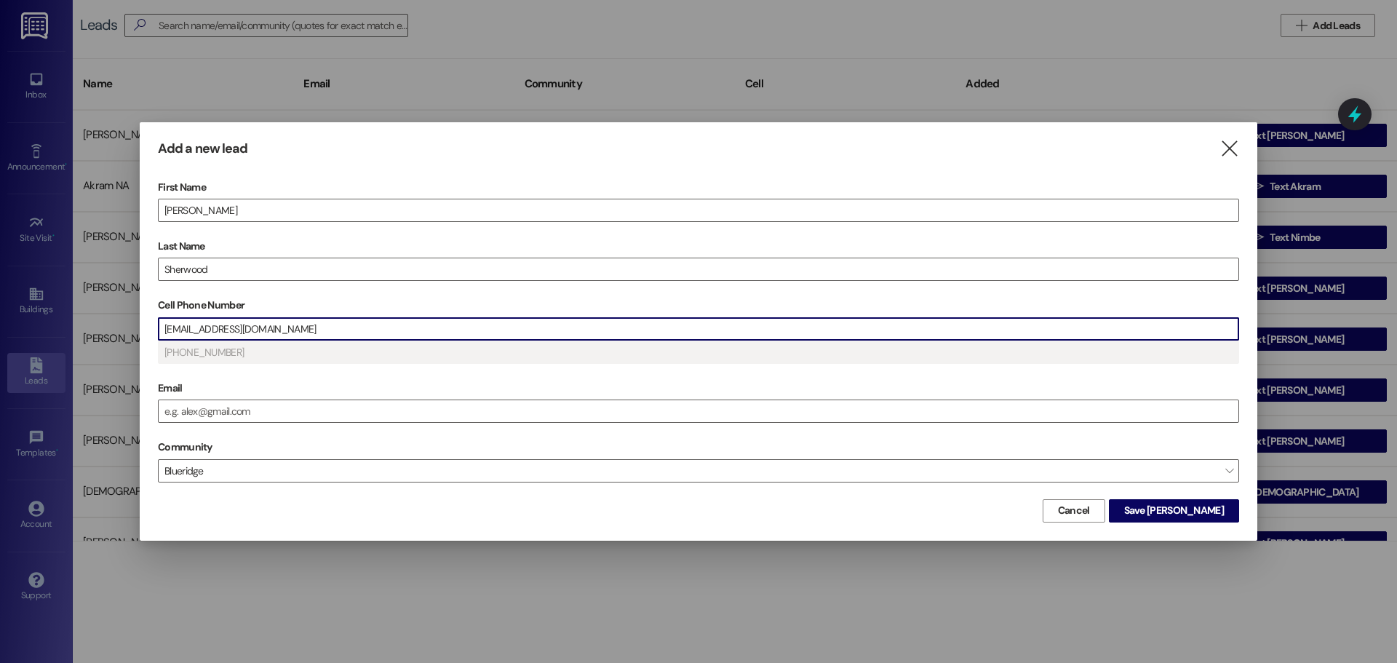
drag, startPoint x: 271, startPoint y: 332, endPoint x: 218, endPoint y: 330, distance: 52.4
click at [218, 330] on input "8322335257tdsher@icloud.com" at bounding box center [699, 329] width 1080 height 22
click at [309, 411] on input "Email" at bounding box center [699, 411] width 1080 height 22
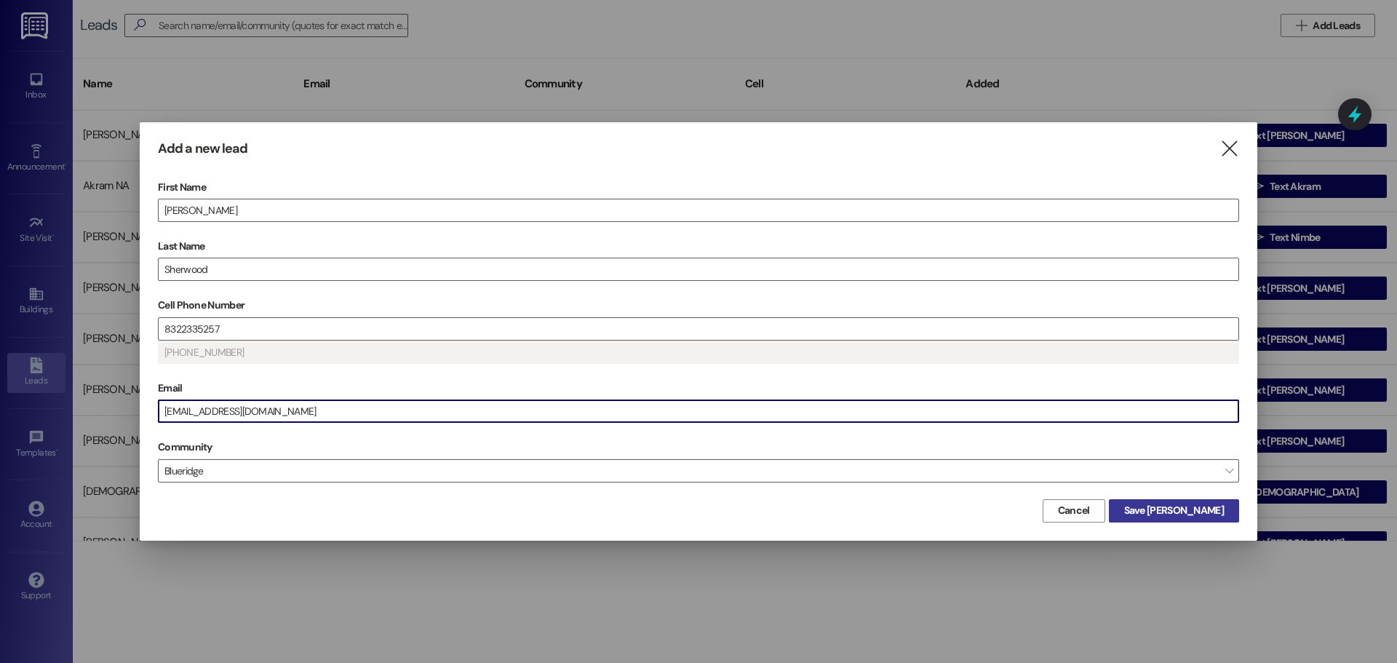
click at [1179, 512] on span "Save Tanner" at bounding box center [1174, 510] width 100 height 15
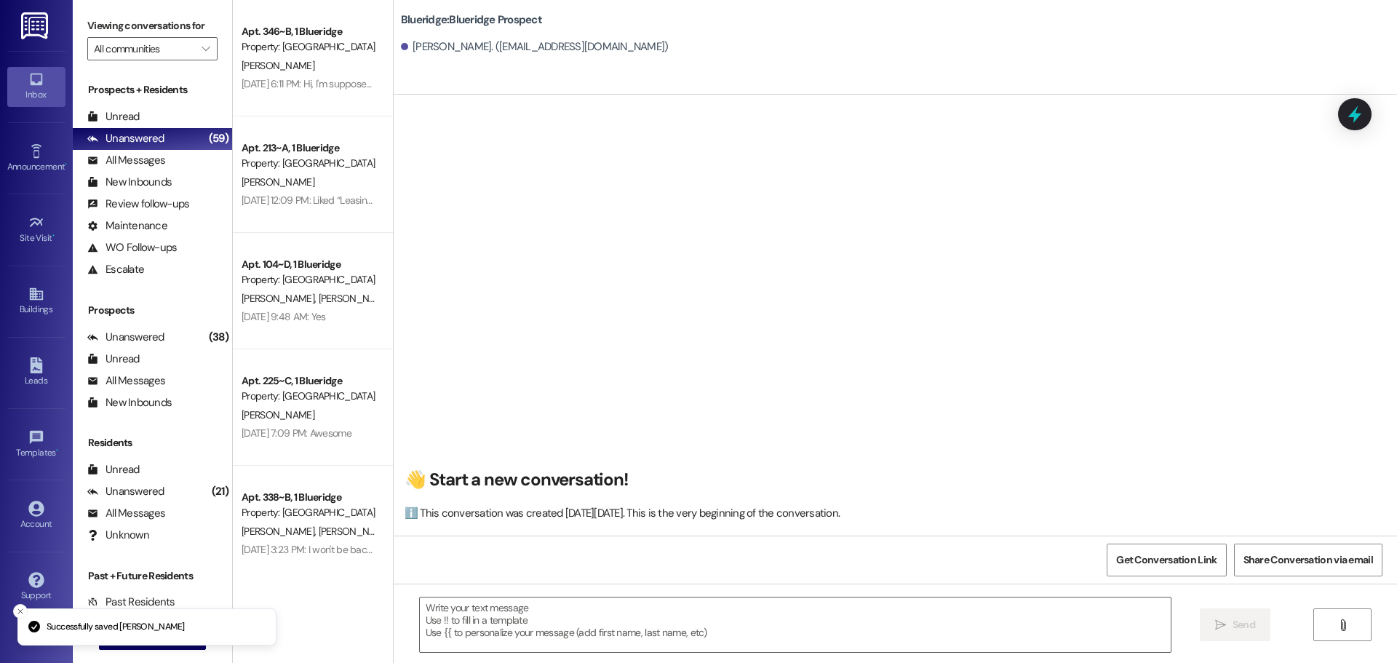
scroll to position [1, 0]
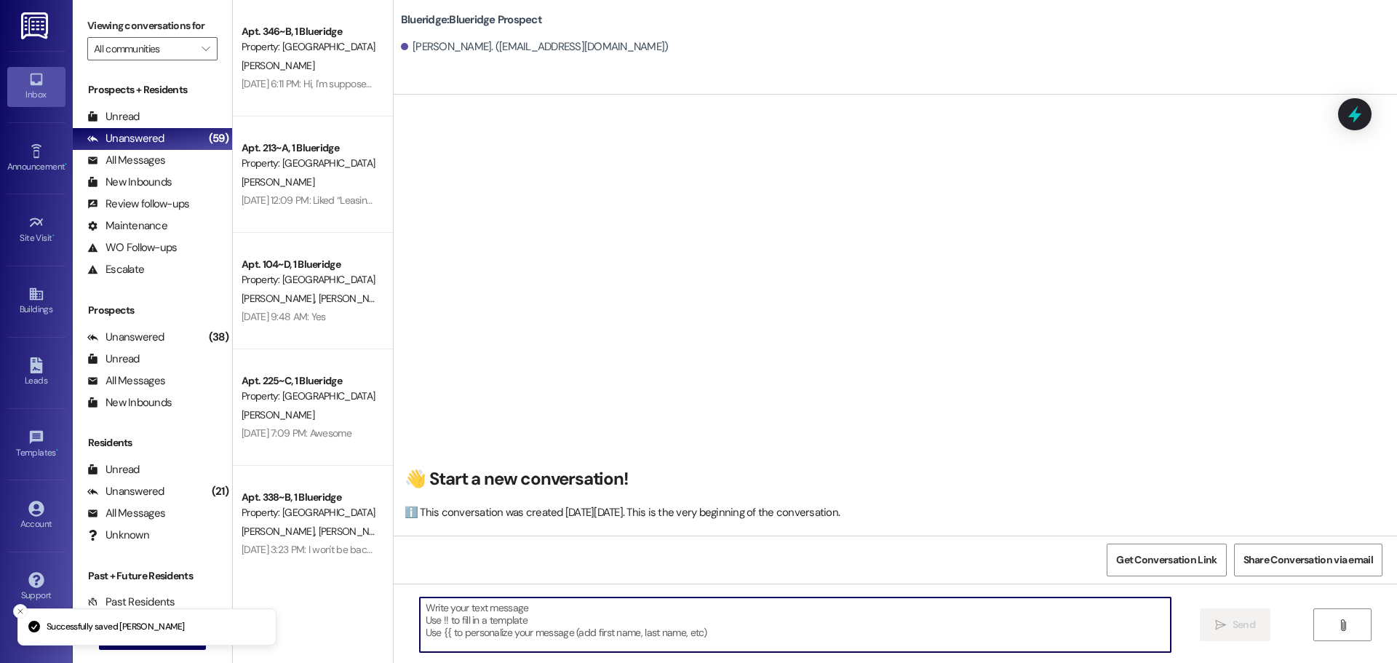
click at [784, 629] on textarea at bounding box center [795, 624] width 751 height 55
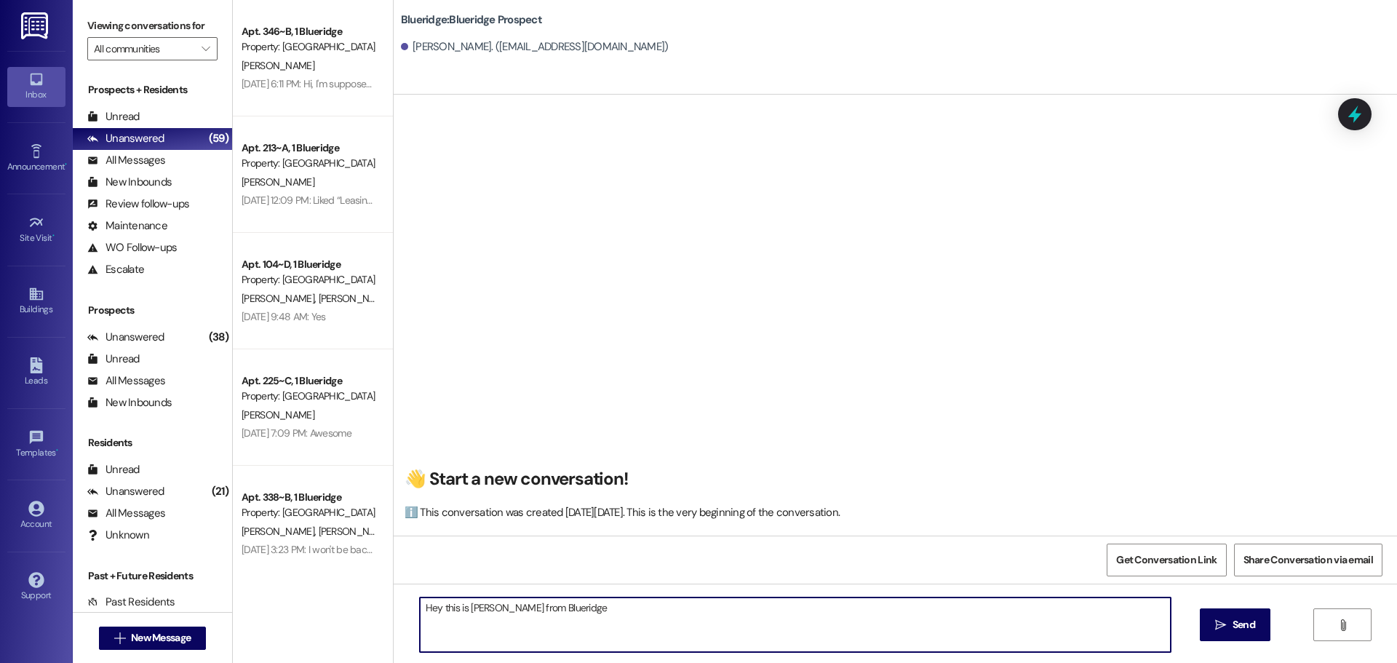
type textarea "Hey this is Ian from Blueridge!"
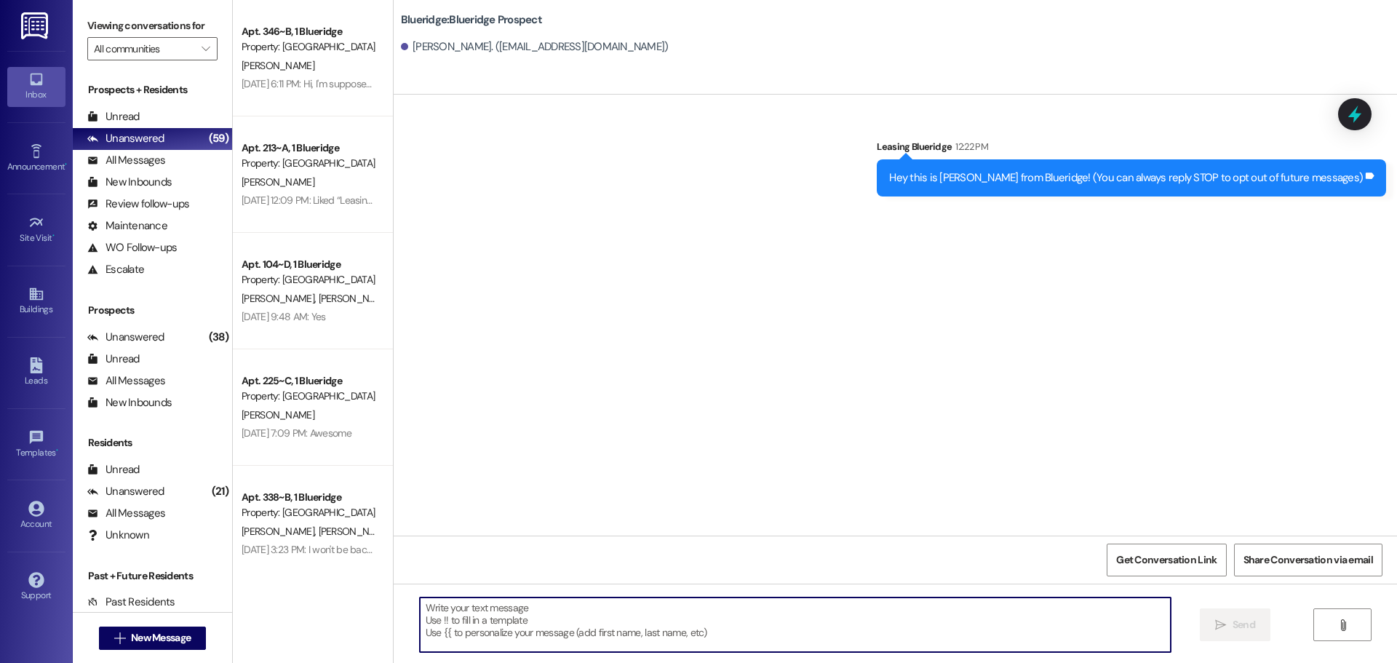
scroll to position [0, 0]
click at [893, 632] on textarea at bounding box center [795, 624] width 751 height 55
paste textarea "tdsher@icloud.com"
drag, startPoint x: 608, startPoint y: 642, endPoint x: 384, endPoint y: 637, distance: 224.1
click at [394, 637] on div "tdsher@icloud.com  Send " at bounding box center [895, 638] width 1003 height 109
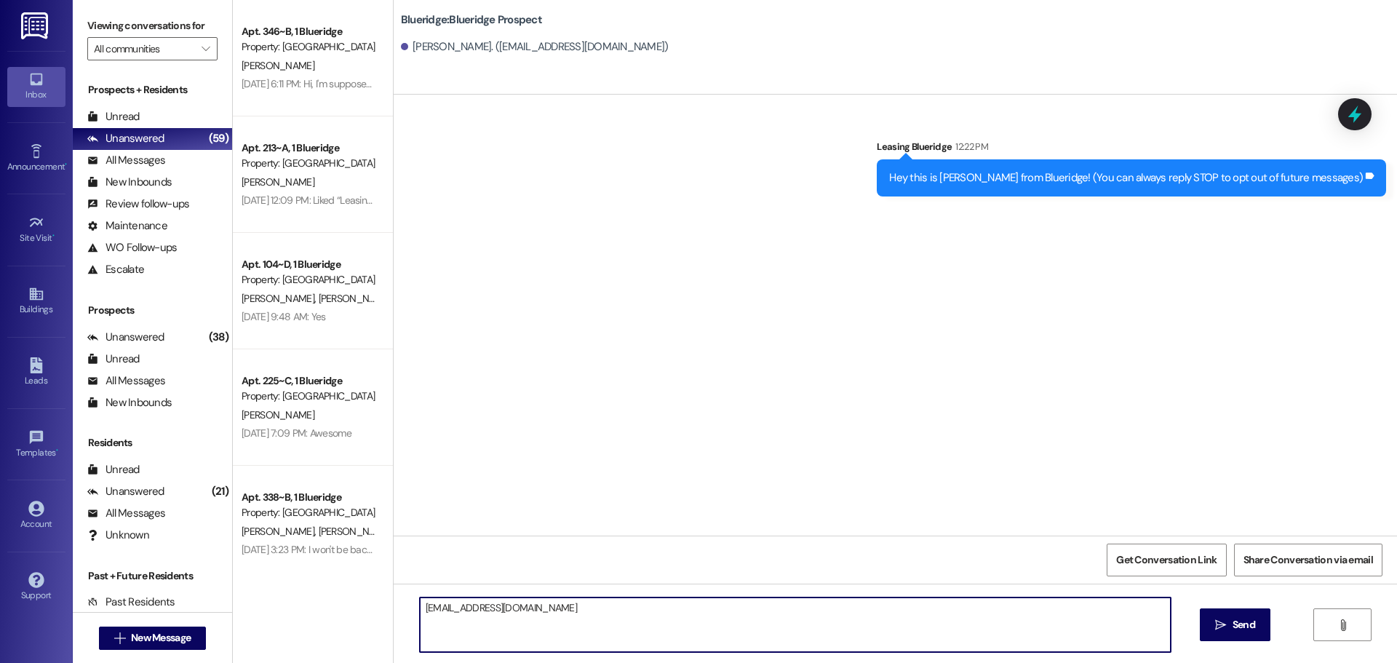
paste textarea "The most private way to make payments is to go to the 'Manage Wallet' option un…"
type textarea "The most private way to make payments is to go to the 'Manage Wallet' option un…"
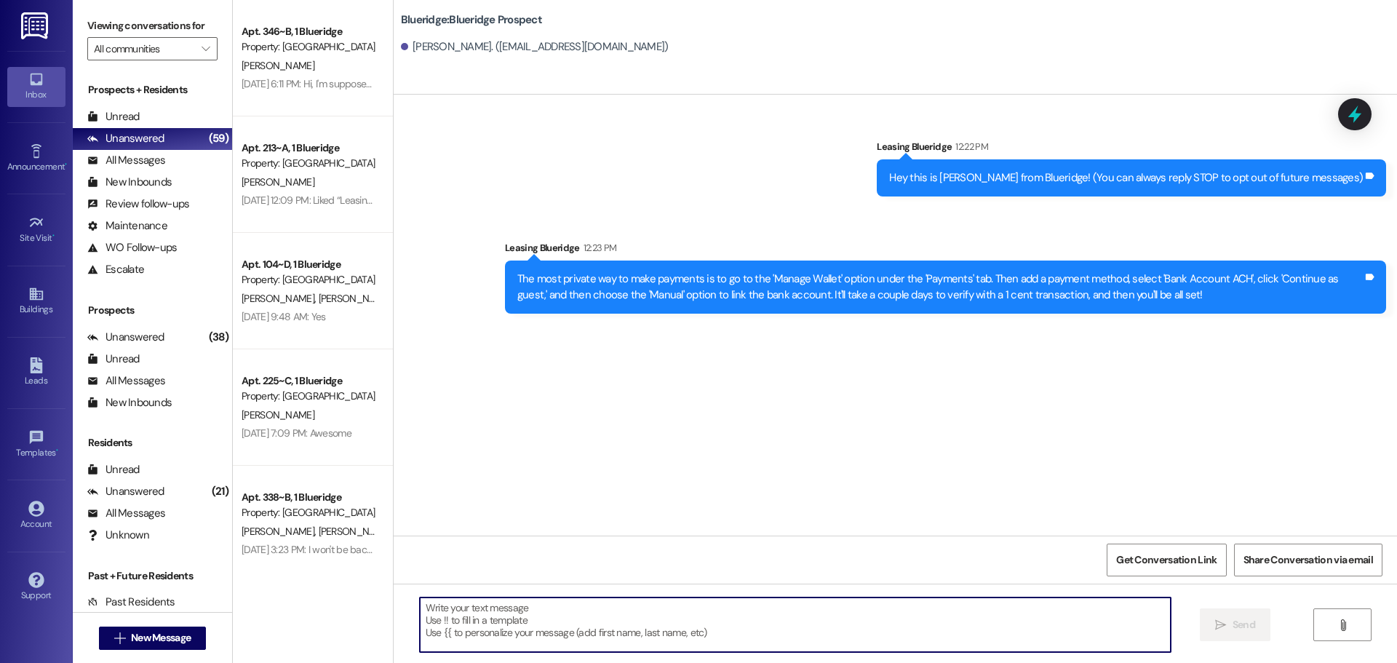
click at [1264, 349] on div "Sent via SMS Leasing Blueridge 12:22 PM Hey this is Ian from Blueridge! (You ca…" at bounding box center [895, 315] width 1003 height 441
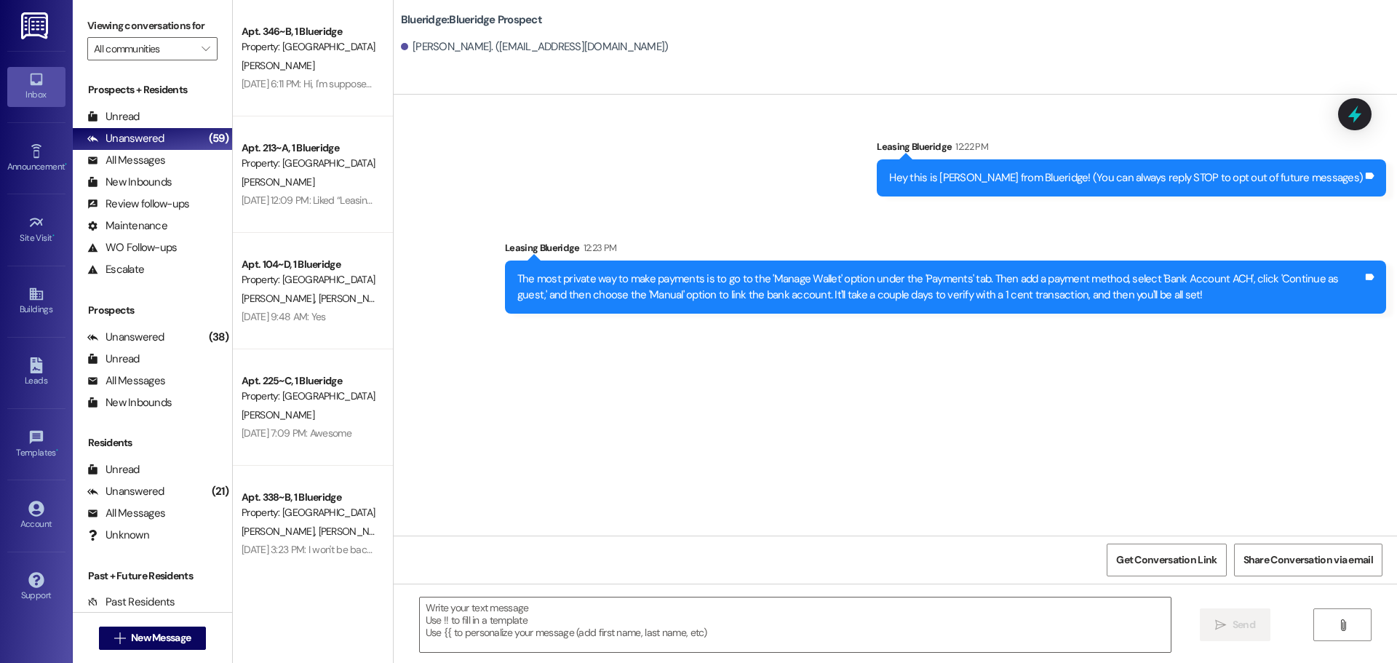
click at [1357, 499] on div "Sent via SMS Leasing Blueridge 12:22 PM Hey this is Ian from Blueridge! (You ca…" at bounding box center [895, 315] width 1003 height 441
click at [145, 114] on div "Unread (0)" at bounding box center [152, 117] width 159 height 22
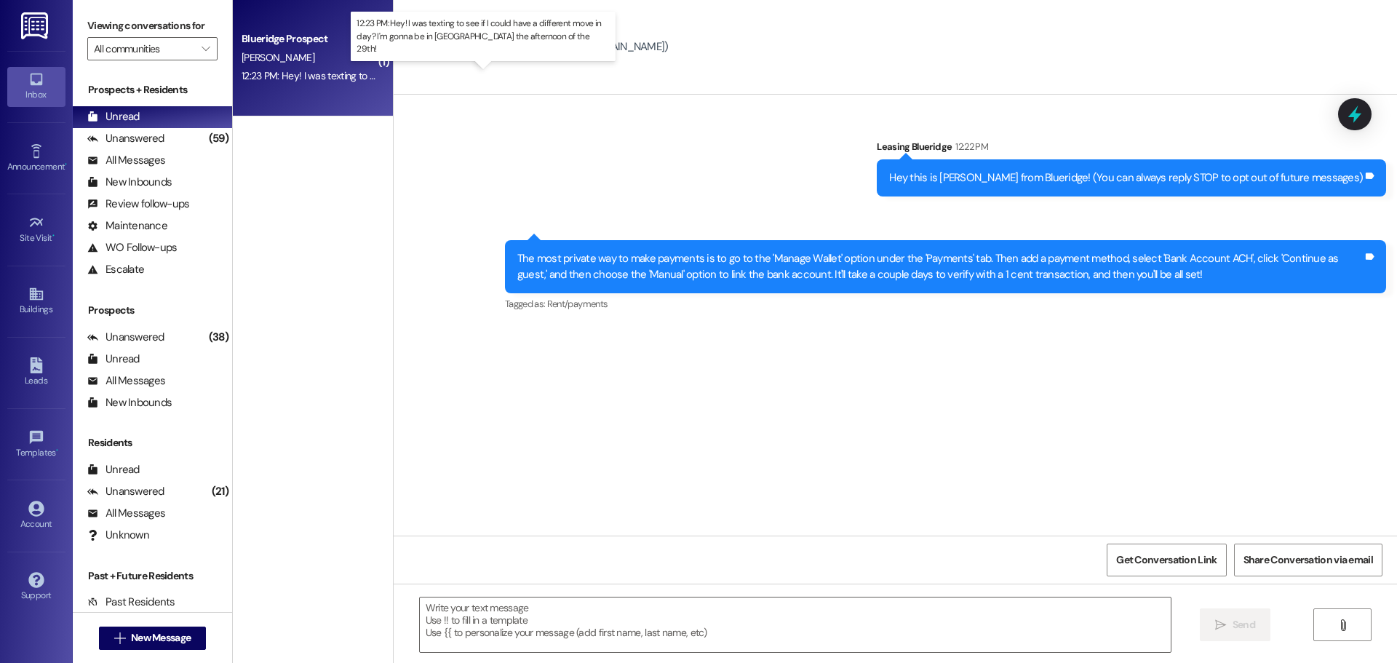
click at [273, 77] on div "12:23 PM: Hey! I was texting to see if I could have a different move in day? I'…" at bounding box center [532, 75] width 580 height 13
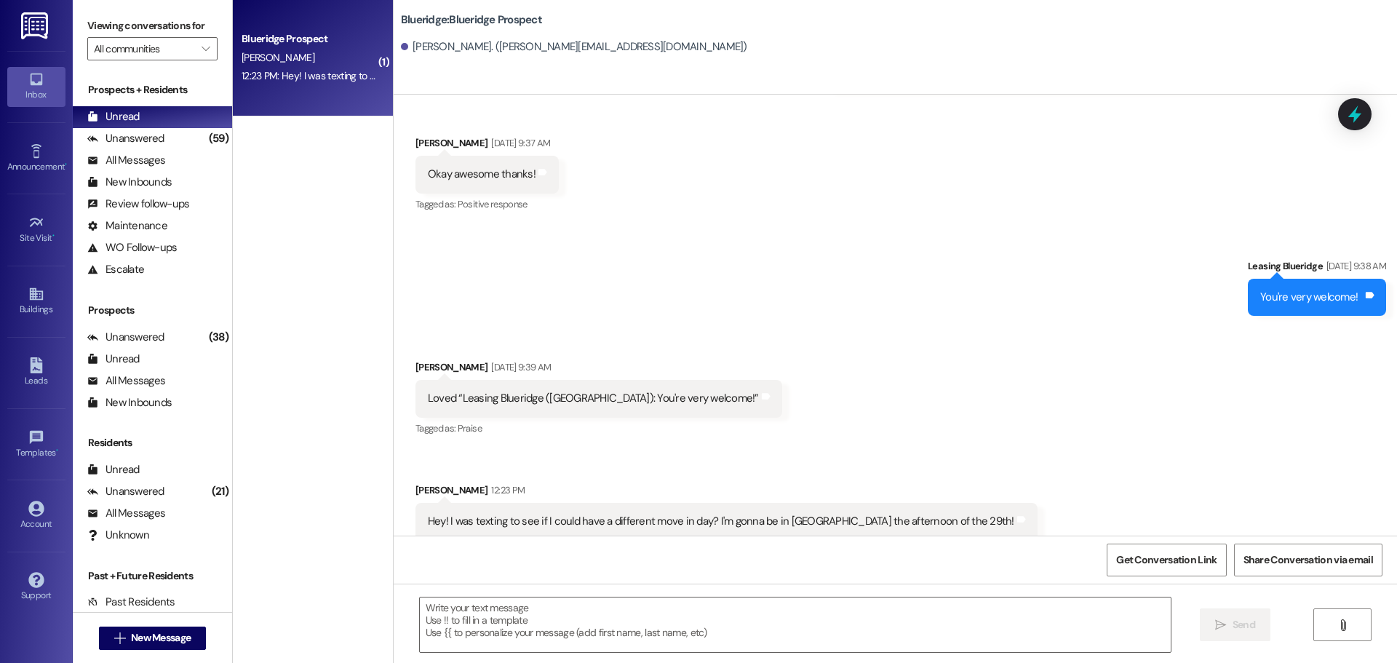
scroll to position [2488, 0]
click at [741, 604] on textarea at bounding box center [795, 624] width 751 height 55
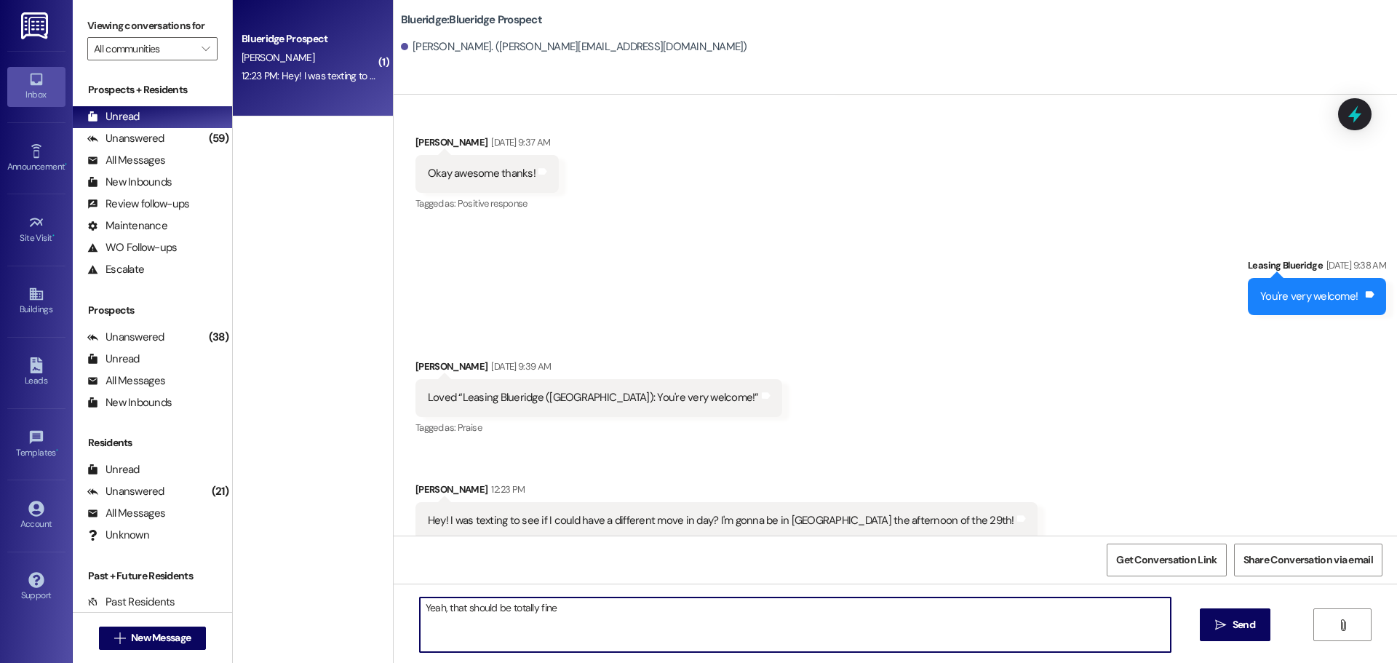
type textarea "Yeah, that should be totally fine!"
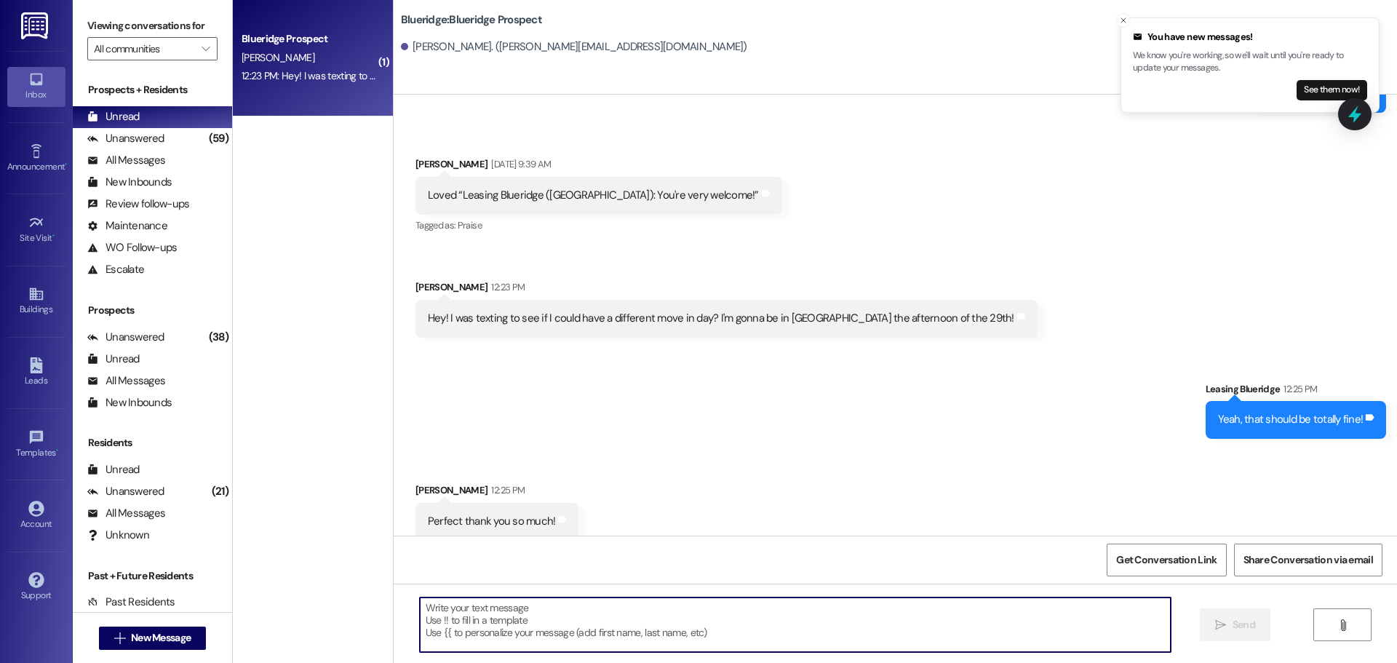
scroll to position [2691, 0]
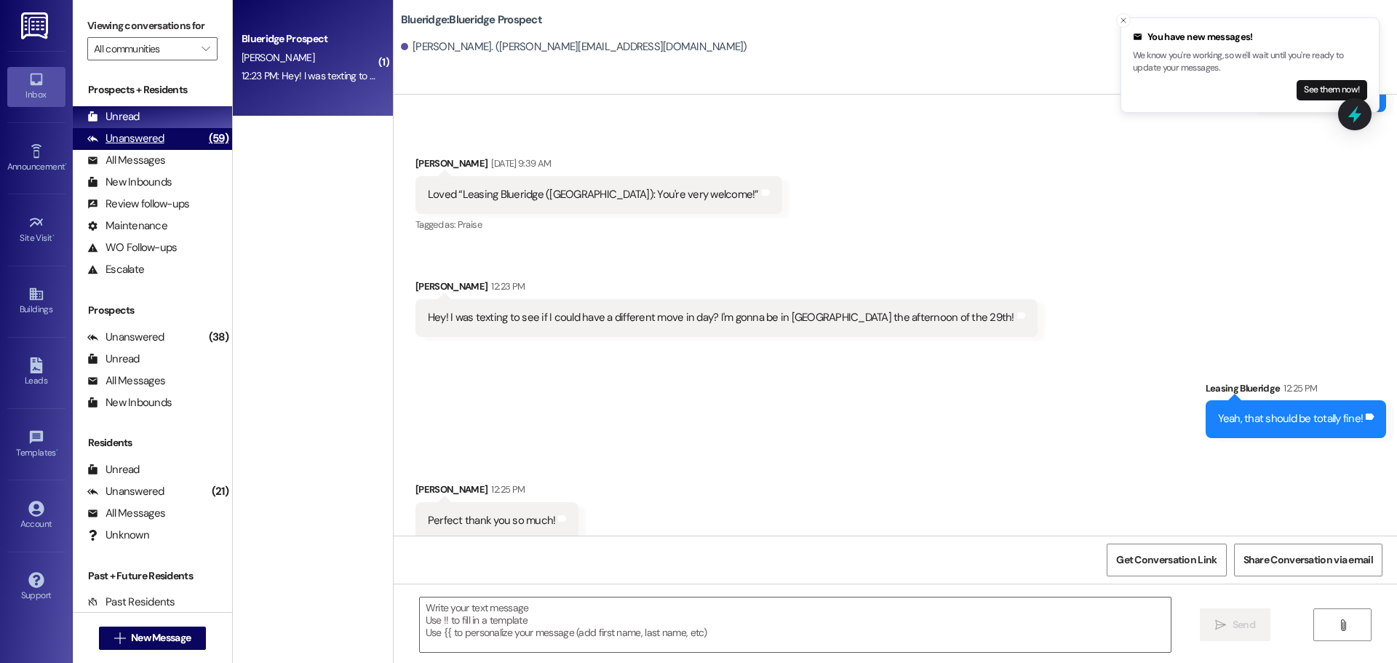
click at [162, 139] on div "Unanswered (59)" at bounding box center [152, 139] width 159 height 22
click at [164, 117] on div "Unread (0)" at bounding box center [152, 117] width 159 height 22
click at [584, 652] on textarea at bounding box center [795, 624] width 751 height 55
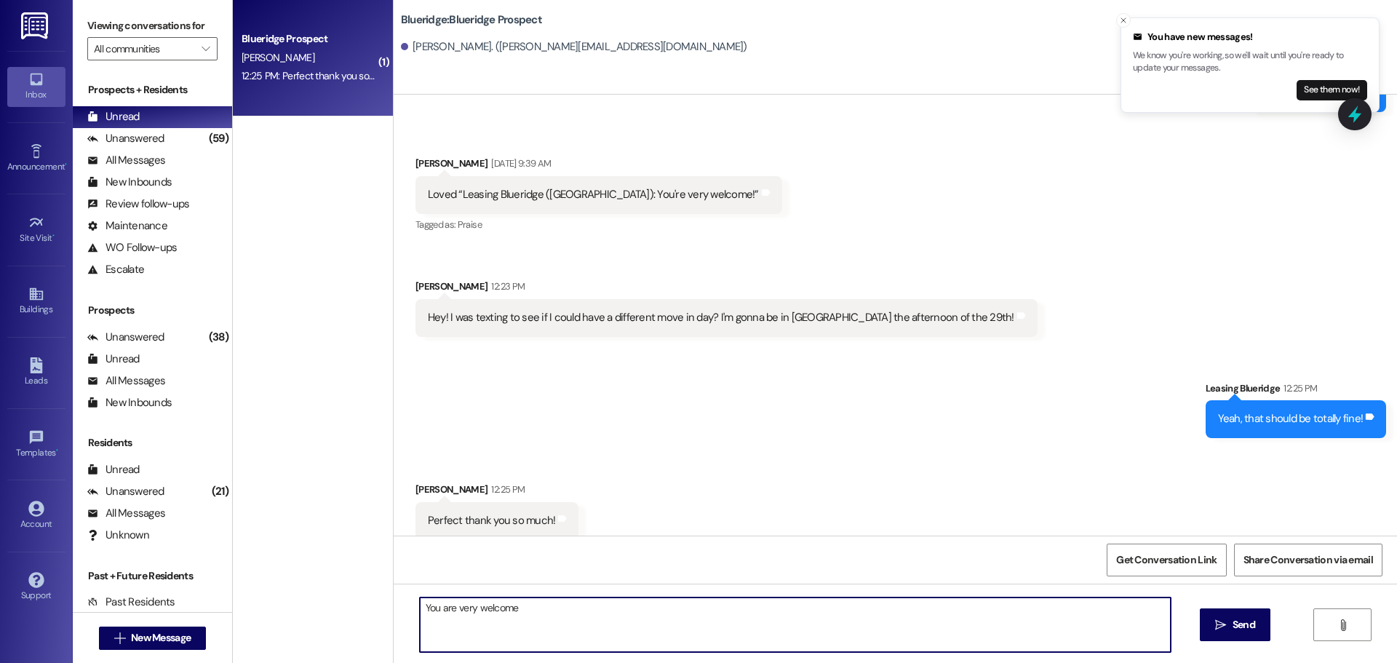
type textarea "You are very welcome!"
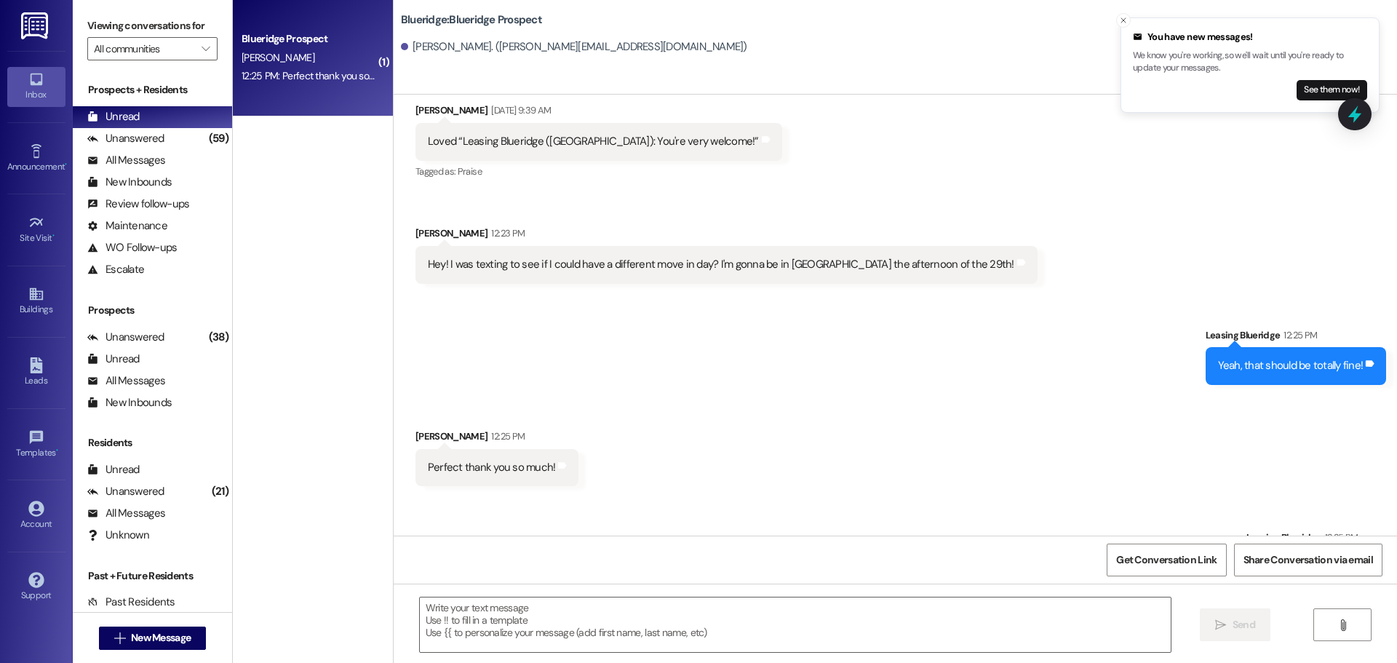
scroll to position [2792, 0]
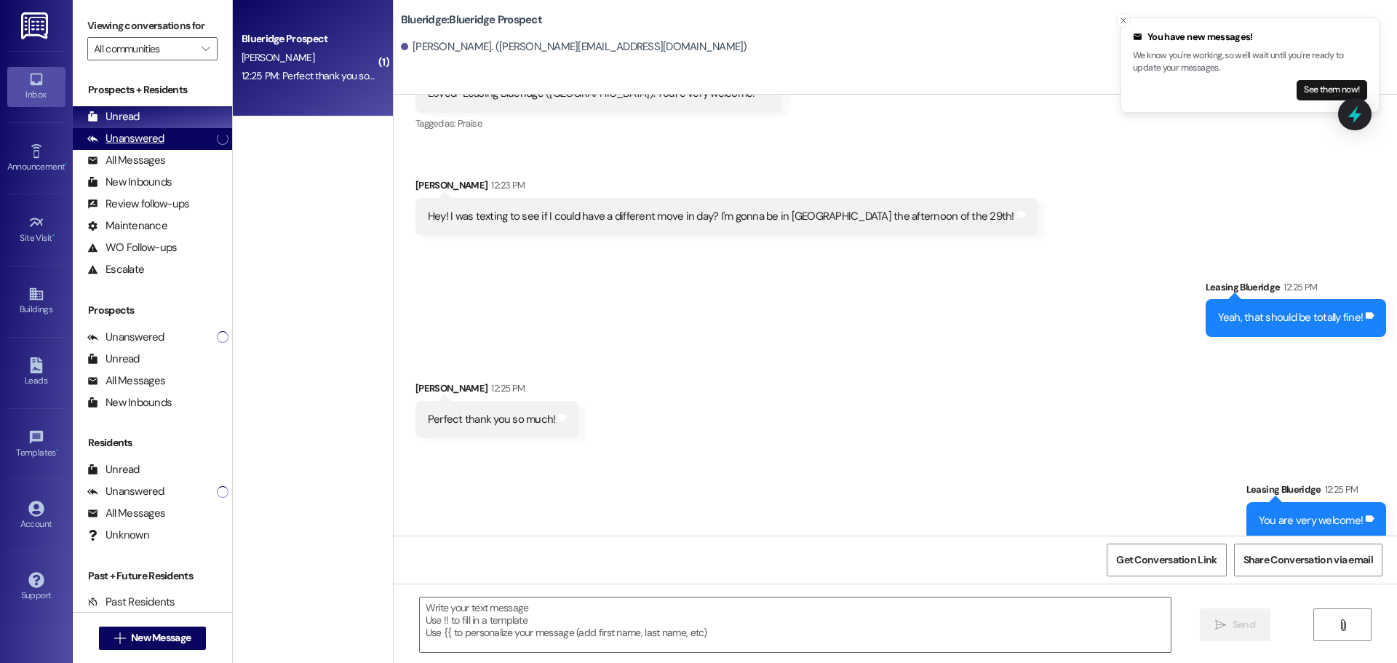
click at [179, 139] on div "Unanswered" at bounding box center [152, 139] width 159 height 22
click at [168, 106] on div "Unread" at bounding box center [152, 117] width 159 height 22
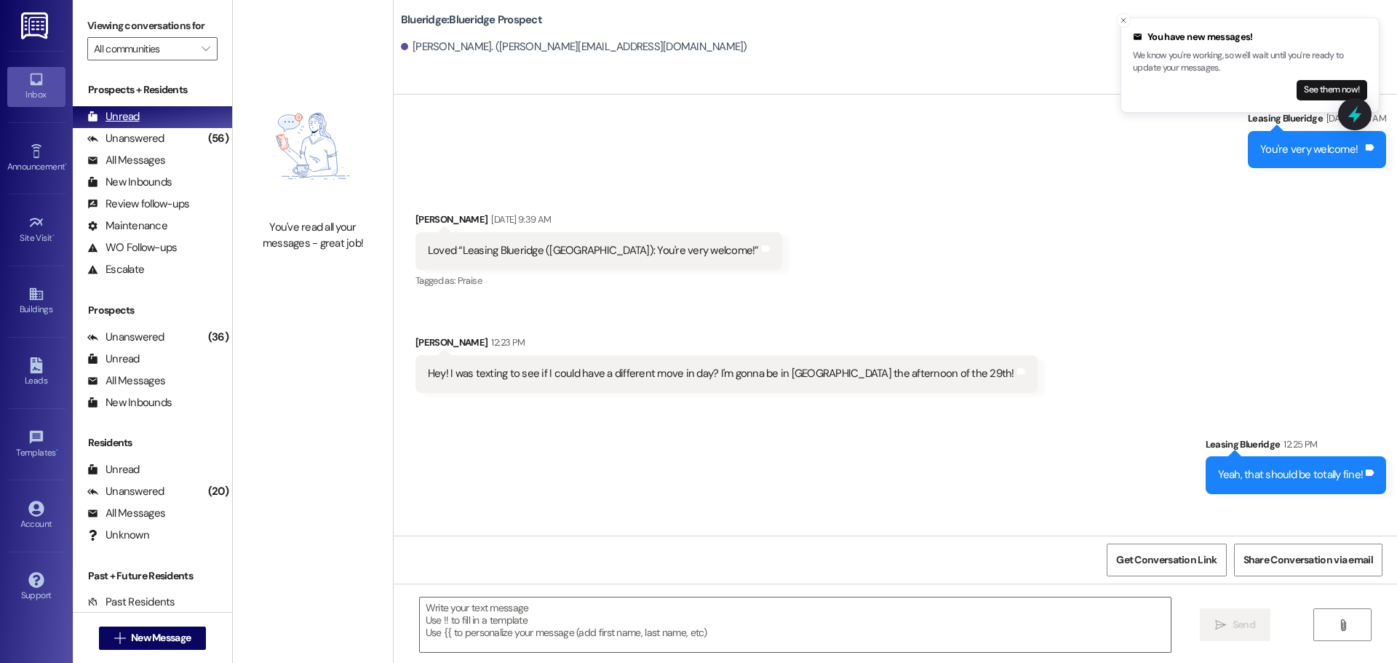
scroll to position [2690, 0]
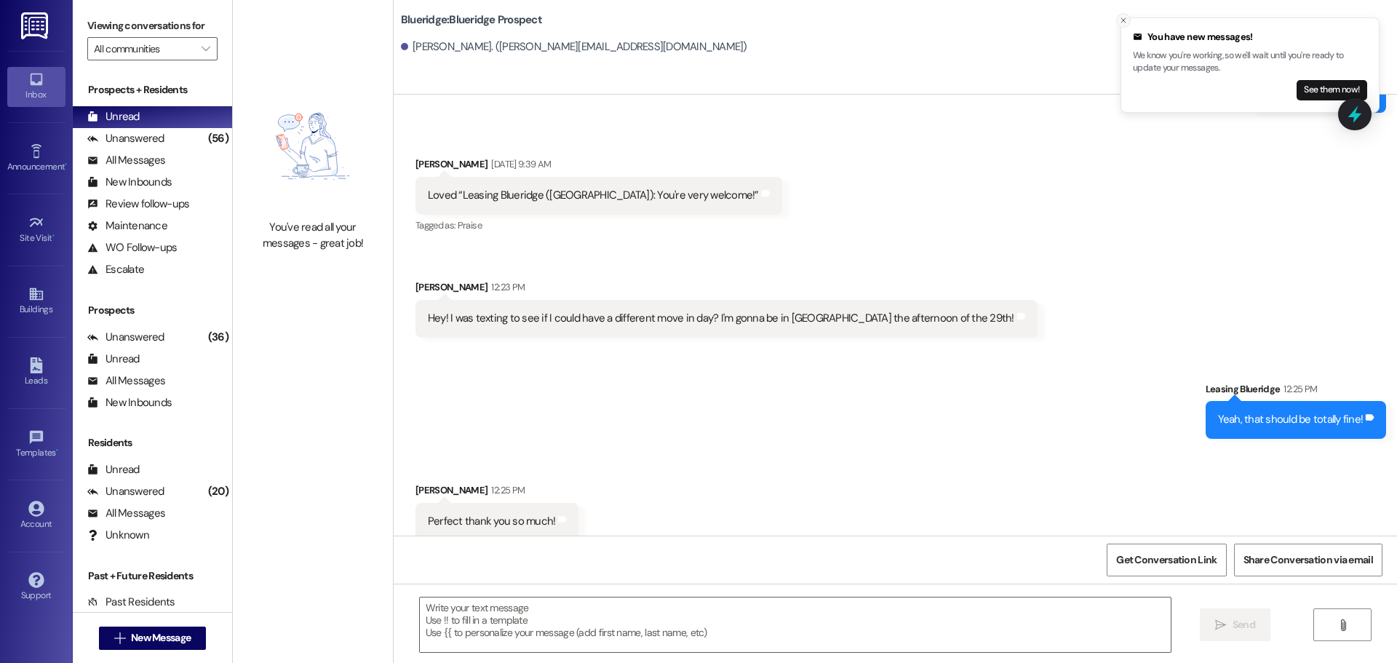
click at [1129, 17] on button "Close toast" at bounding box center [1123, 20] width 15 height 15
